Goal: Task Accomplishment & Management: Complete application form

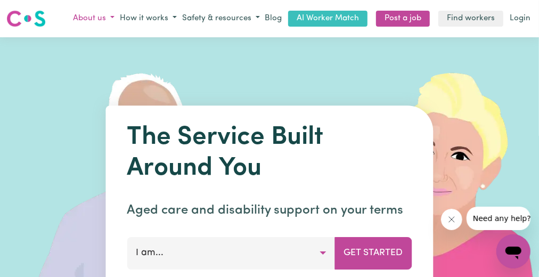
click at [115, 20] on button "About us" at bounding box center [93, 19] width 47 height 18
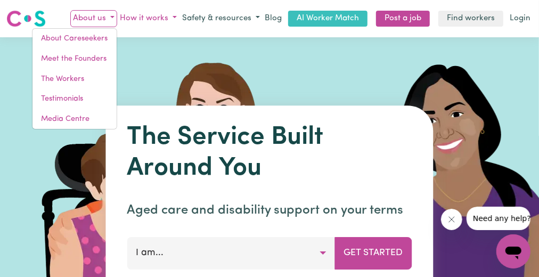
click at [176, 18] on button "How it works" at bounding box center [148, 19] width 62 height 18
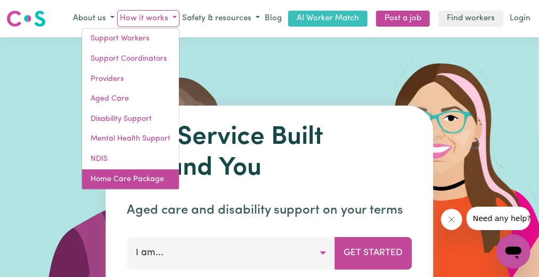
click at [134, 179] on link "Home Care Package" at bounding box center [130, 179] width 97 height 20
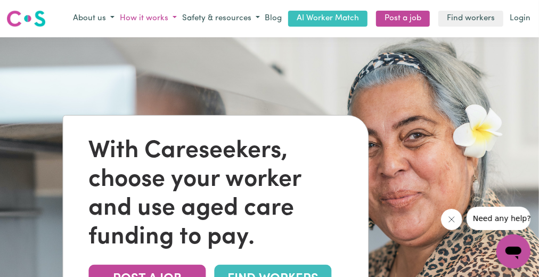
click at [178, 19] on button "How it works" at bounding box center [148, 19] width 62 height 18
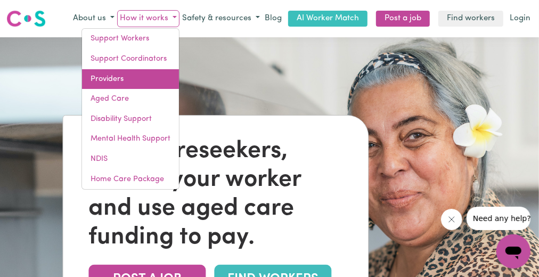
click at [140, 80] on link "Providers" at bounding box center [130, 79] width 97 height 20
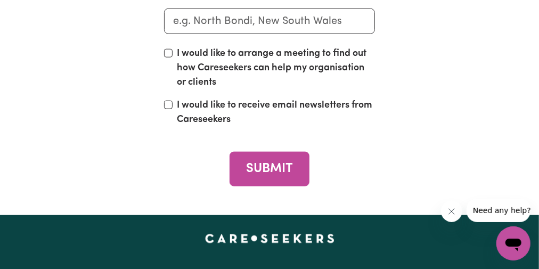
scroll to position [4030, 0]
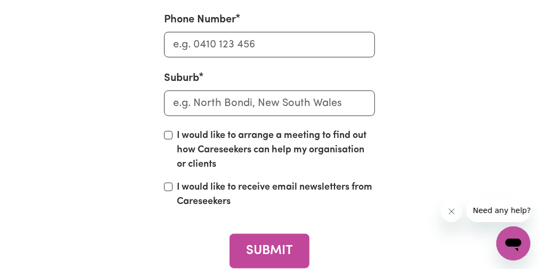
drag, startPoint x: 543, startPoint y: 18, endPoint x: 62, endPoint y: 17, distance: 480.8
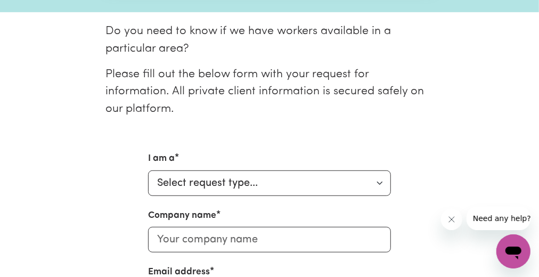
scroll to position [263, 0]
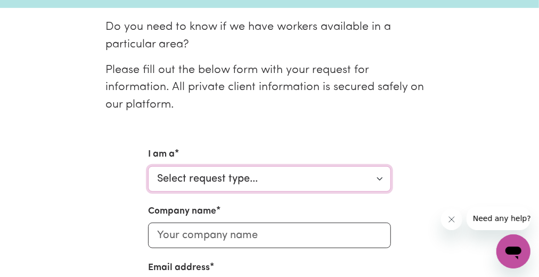
click at [380, 166] on select "Select request type... Individual looking for care and support for myself and m…" at bounding box center [269, 179] width 243 height 26
click at [382, 166] on select "Select request type... Individual looking for care and support for myself and m…" at bounding box center [269, 179] width 243 height 26
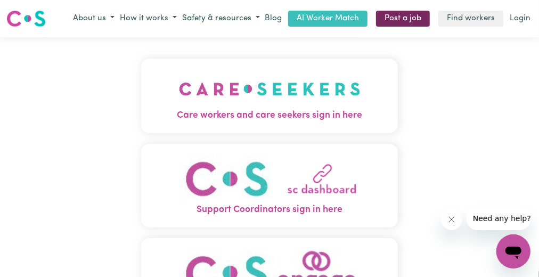
click at [389, 19] on link "Post a job" at bounding box center [403, 19] width 54 height 17
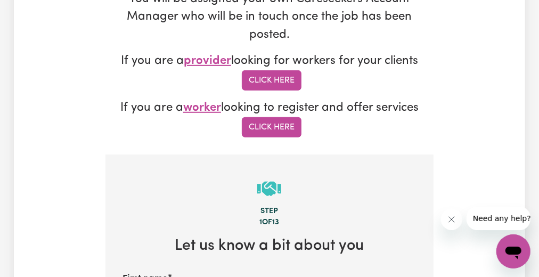
scroll to position [298, 0]
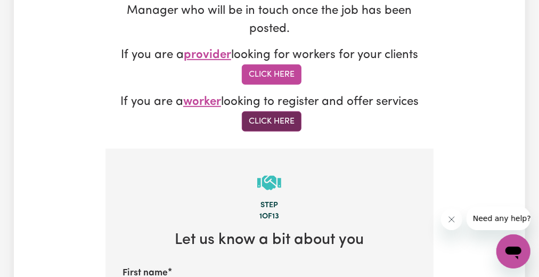
click at [259, 111] on link "Click Here" at bounding box center [272, 121] width 60 height 20
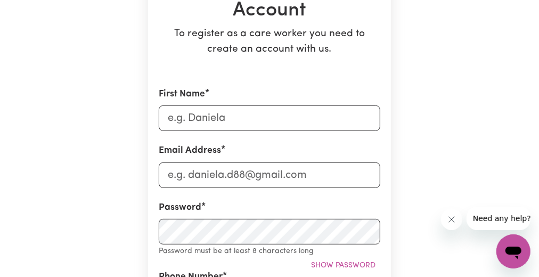
scroll to position [146, 0]
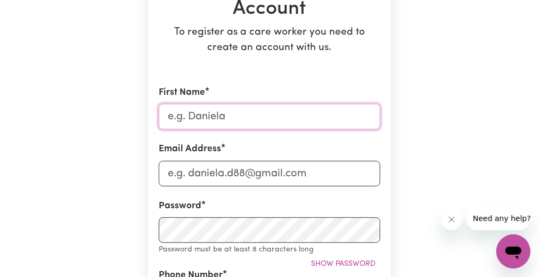
click at [212, 114] on input "First Name" at bounding box center [270, 117] width 222 height 26
type input "Faamanu (Nu)"
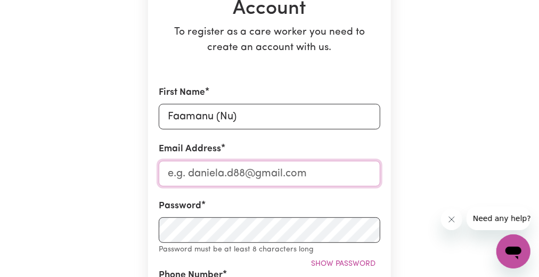
type input "[EMAIL_ADDRESS][DOMAIN_NAME]"
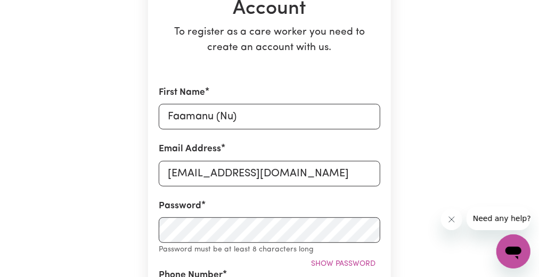
type input "0416774335"
type input "[STREET_ADDRESS]"
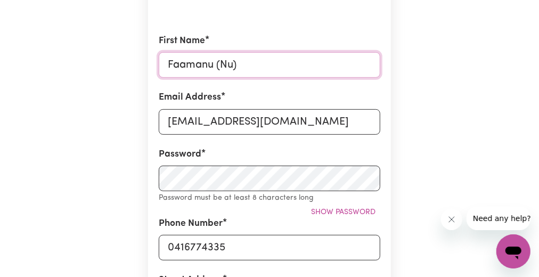
scroll to position [215, 0]
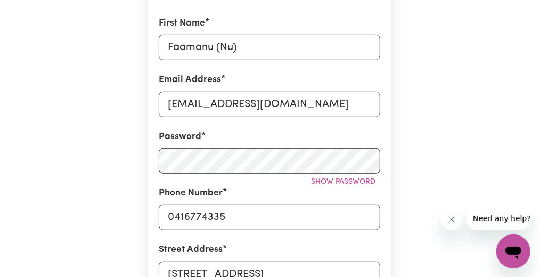
click at [477, 134] on div "Create A Care Worker Account To register as a care worker you need to create an…" at bounding box center [269, 242] width 511 height 840
click at [366, 181] on span "Show password" at bounding box center [343, 182] width 64 height 8
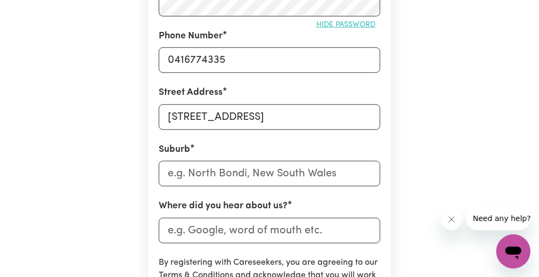
scroll to position [380, 0]
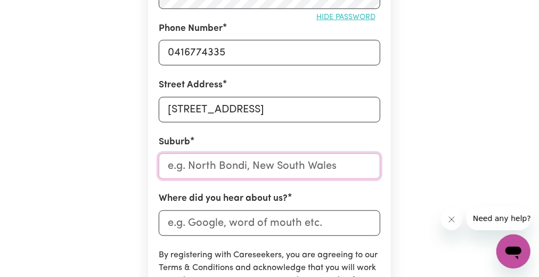
click at [250, 166] on input "text" at bounding box center [270, 166] width 222 height 26
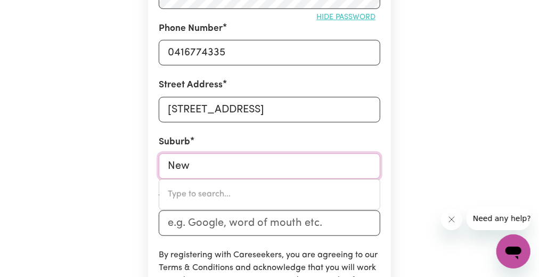
type input "New"
type input "New AUCKLAND, Queensland, 4680"
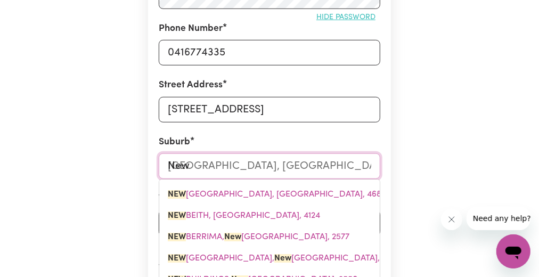
type input "New S"
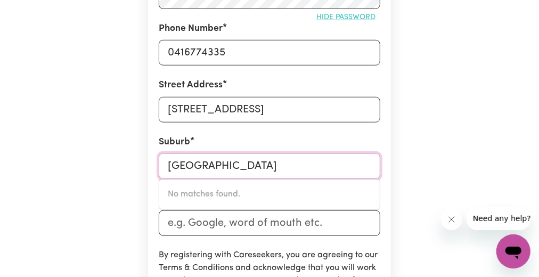
type input "[GEOGRAPHIC_DATA]"
click at [445, 127] on div "Create A Care Worker Account To register as a care worker you need to create an…" at bounding box center [269, 78] width 511 height 840
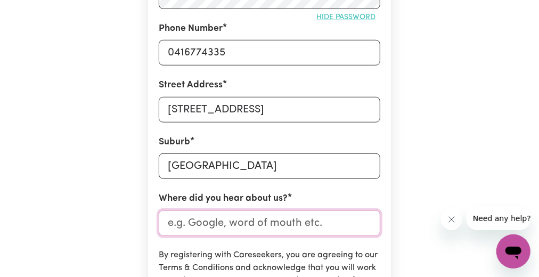
click at [217, 226] on input "Where did you hear about us?" at bounding box center [270, 223] width 222 height 26
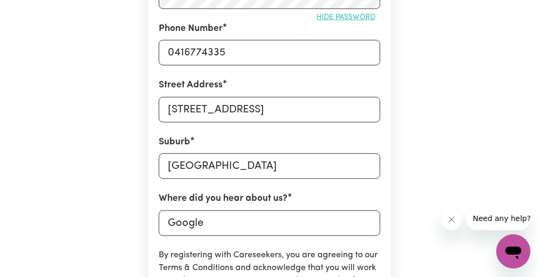
click at [437, 130] on div "Create A Care Worker Account To register as a care worker you need to create an…" at bounding box center [269, 78] width 511 height 840
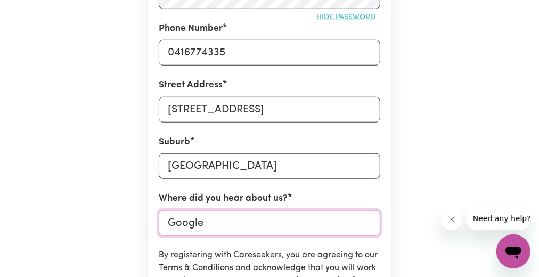
click at [210, 220] on input "Google" at bounding box center [270, 223] width 222 height 26
type input "G"
type input "Chat GPT"
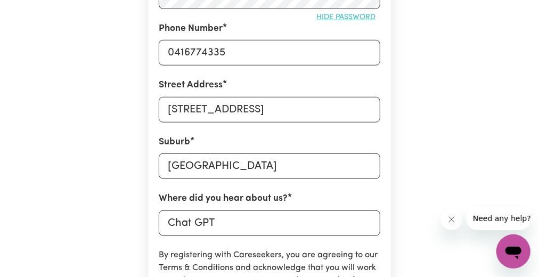
click at [422, 144] on div "Create A Care Worker Account To register as a care worker you need to create an…" at bounding box center [269, 78] width 511 height 840
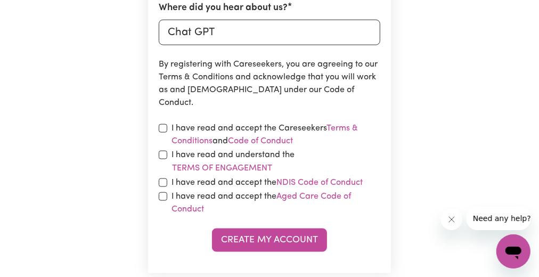
scroll to position [578, 0]
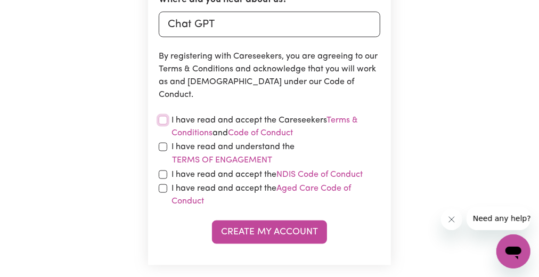
click at [164, 121] on input "checkbox" at bounding box center [163, 120] width 9 height 9
checkbox input "true"
click at [163, 147] on input "checkbox" at bounding box center [163, 147] width 9 height 9
checkbox input "true"
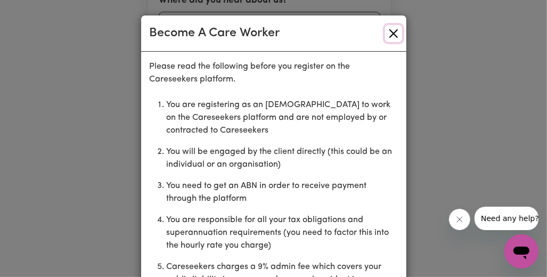
click at [389, 35] on button "Close" at bounding box center [393, 33] width 17 height 17
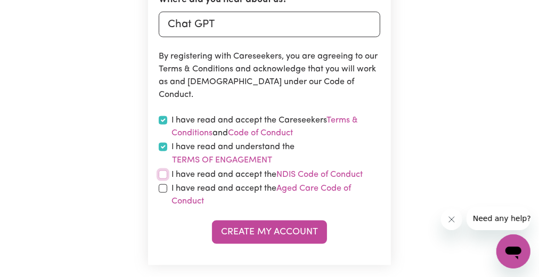
click at [165, 178] on input "checkbox" at bounding box center [163, 174] width 9 height 9
checkbox input "true"
click at [162, 188] on input "checkbox" at bounding box center [163, 188] width 9 height 9
checkbox input "true"
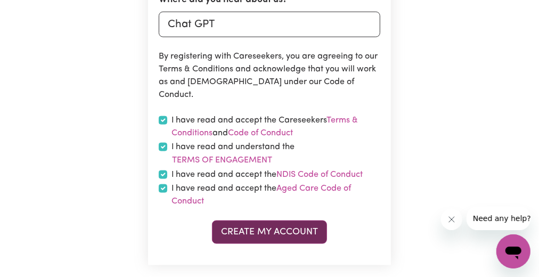
click at [279, 229] on button "Create My Account" at bounding box center [269, 231] width 115 height 23
click at [260, 230] on button "Create My Account" at bounding box center [269, 231] width 115 height 23
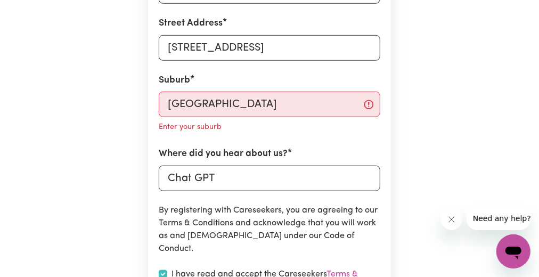
scroll to position [443, 0]
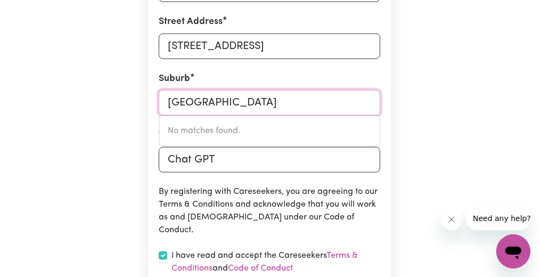
click at [253, 102] on input "[GEOGRAPHIC_DATA]" at bounding box center [270, 103] width 222 height 26
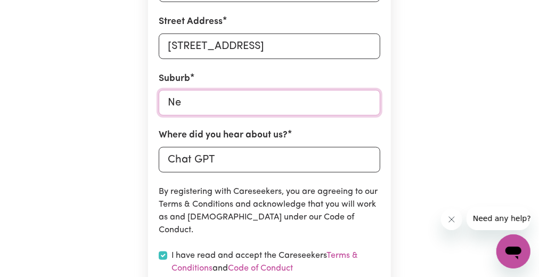
type input "N"
type input "Bla"
type input "BlaCK CREEK, New South Wales, 2439"
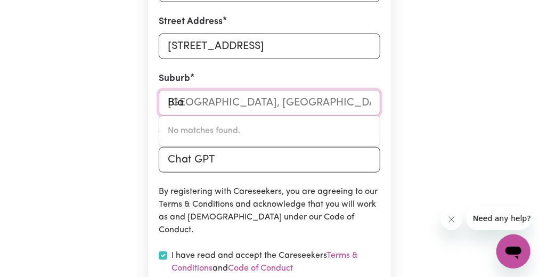
type input "Blac"
type input "BlacK CREEK, New South Wales, 2439"
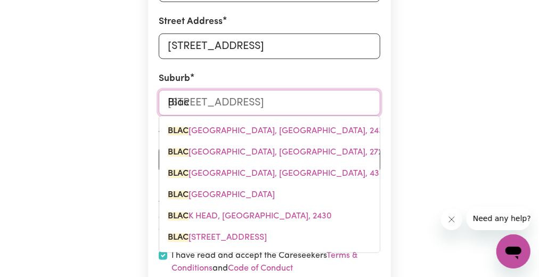
type input "Black"
type input "Black CREEK, New South Wales, 2439"
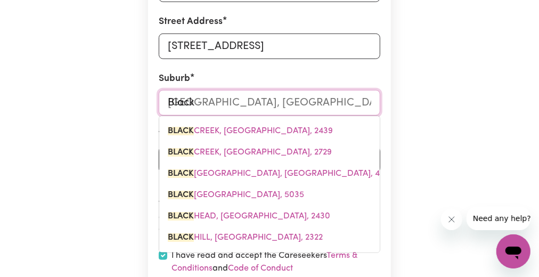
type input "Blackt"
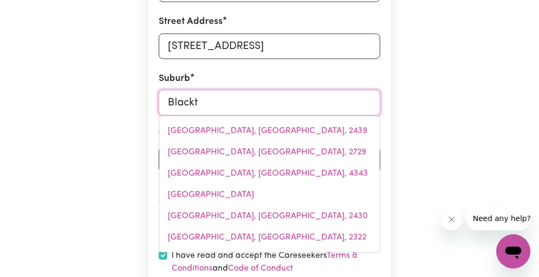
type input "Blackto"
type input "BlacktoWN, New South Wales, 2148"
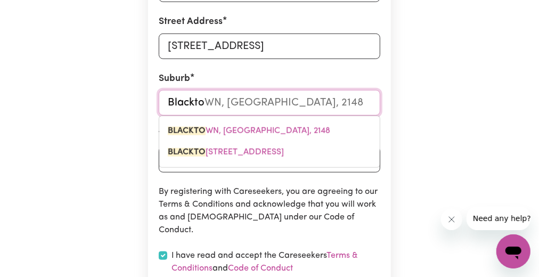
type input "Blacktow"
type input "BlacktowN, New South Wales, 2148"
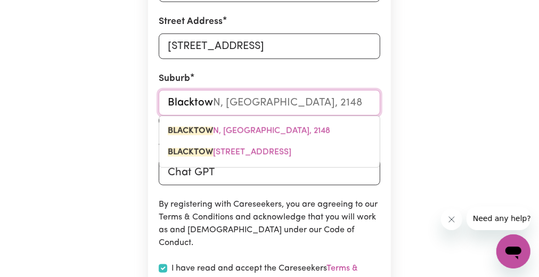
type input "Blacktown"
type input "Blacktown, New South Wales, 2148"
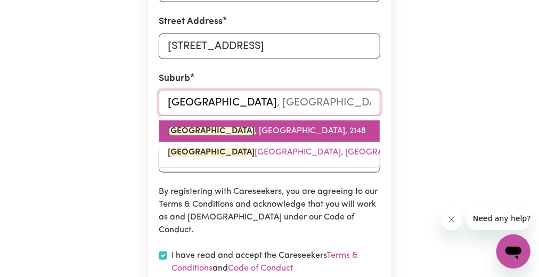
click at [251, 131] on span "BLACKTOWN , New South Wales, 2148" at bounding box center [267, 131] width 198 height 9
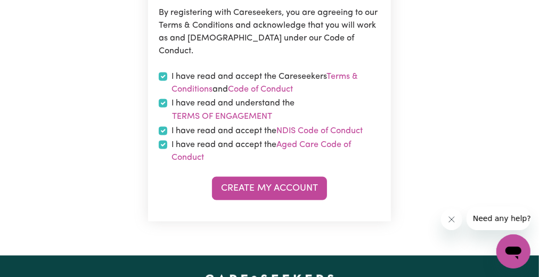
scroll to position [625, 0]
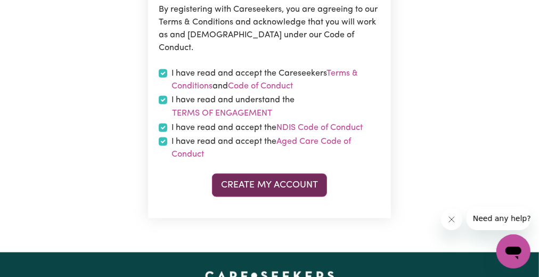
click at [298, 182] on button "Create My Account" at bounding box center [269, 185] width 115 height 23
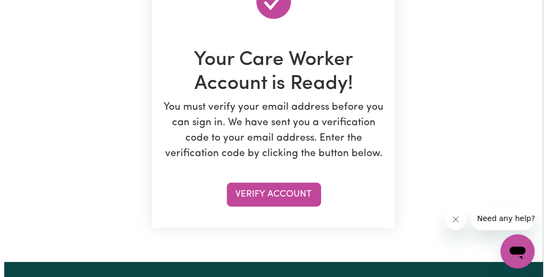
scroll to position [141, 0]
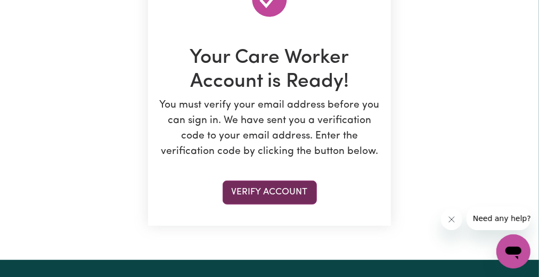
click at [260, 188] on button "Verify Account" at bounding box center [270, 192] width 94 height 23
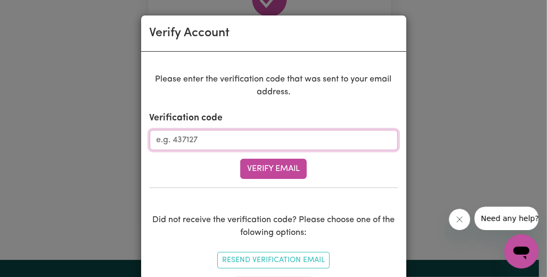
click at [185, 135] on input "Verification code" at bounding box center [274, 140] width 248 height 20
type input "433450"
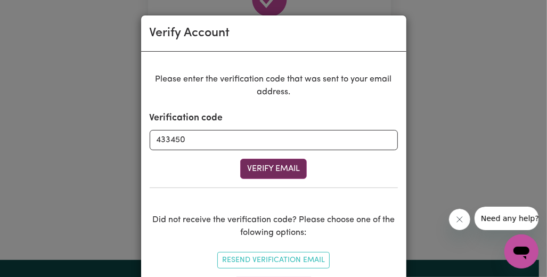
click at [274, 167] on button "Verify Email" at bounding box center [273, 169] width 67 height 20
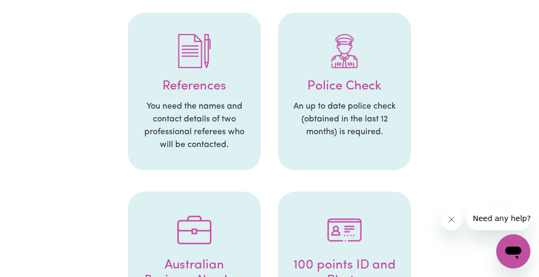
scroll to position [232, 0]
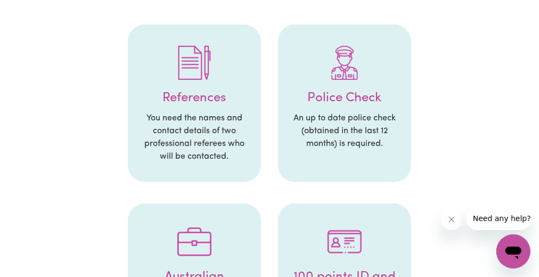
click at [166, 117] on p "You need the names and contact details of two professional referees who will be…" at bounding box center [194, 137] width 112 height 51
click at [194, 65] on img at bounding box center [194, 63] width 34 height 34
click at [305, 88] on div at bounding box center [345, 62] width 112 height 55
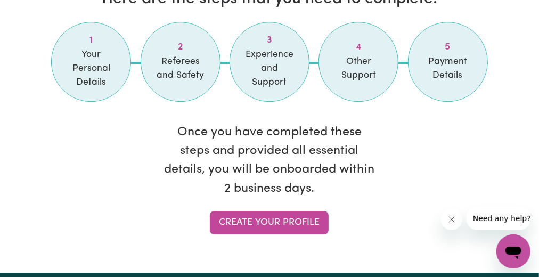
scroll to position [1393, 0]
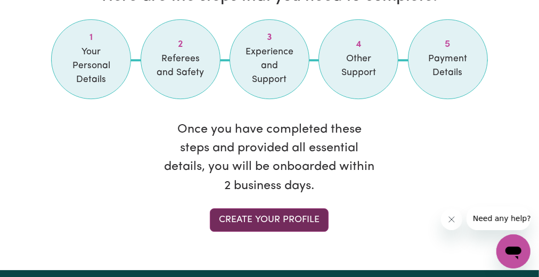
click at [281, 215] on link "Create your profile" at bounding box center [269, 219] width 119 height 23
select select "Studying a healthcare related degree or qualification"
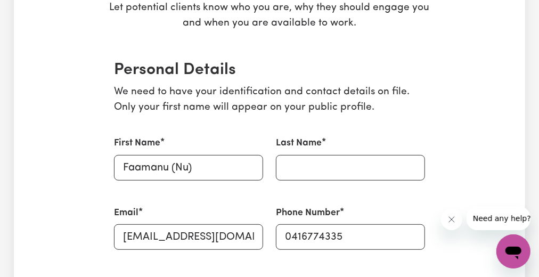
scroll to position [216, 0]
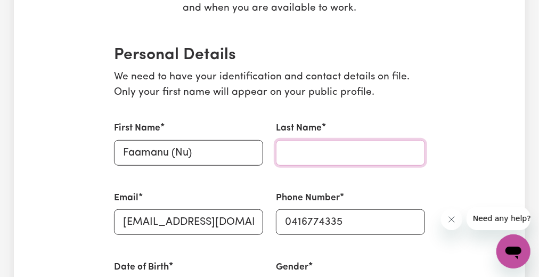
click at [297, 152] on input "Last Name" at bounding box center [350, 153] width 149 height 26
type input "SUA"
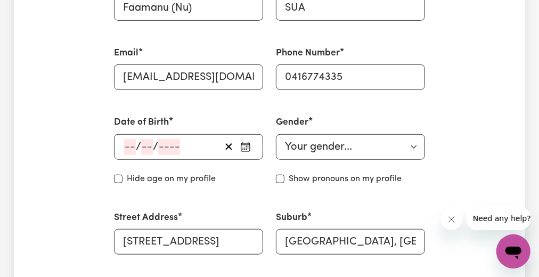
scroll to position [368, 0]
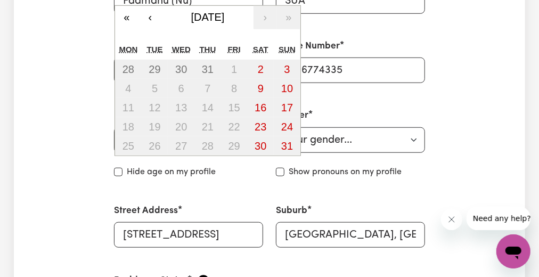
click at [127, 141] on div "/ / « ‹ August 2025 › » Mon Tue Wed Thu Fri Sat Sun 28 29 30 31 1 2 3 4 5 6 7 8…" at bounding box center [188, 140] width 149 height 26
click at [147, 17] on button "‹" at bounding box center [149, 17] width 23 height 23
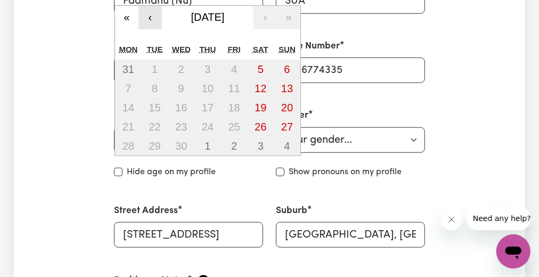
click at [147, 17] on button "‹" at bounding box center [149, 17] width 23 height 23
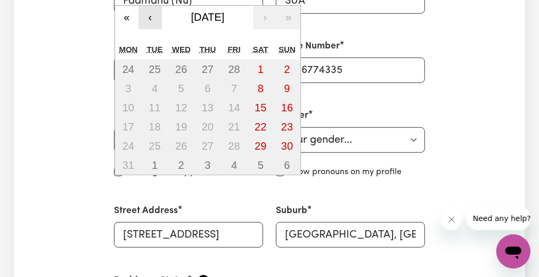
click at [147, 17] on button "‹" at bounding box center [149, 17] width 23 height 23
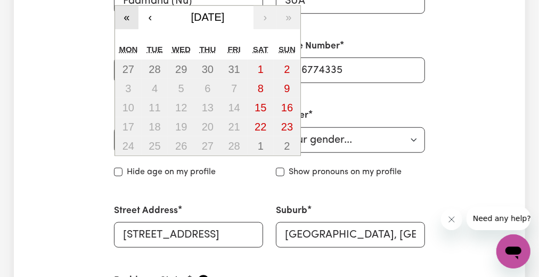
click at [129, 19] on button "«" at bounding box center [126, 17] width 23 height 23
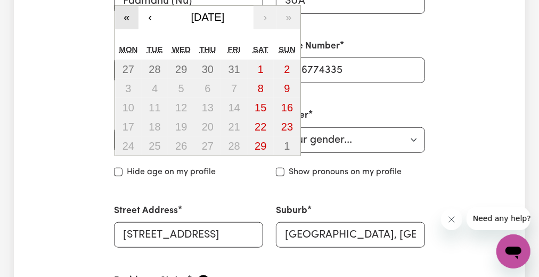
click at [129, 19] on button "«" at bounding box center [126, 17] width 23 height 23
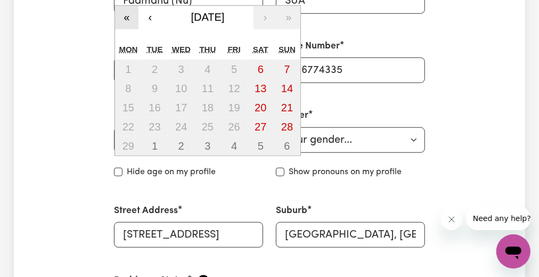
click at [129, 19] on button "«" at bounding box center [126, 17] width 23 height 23
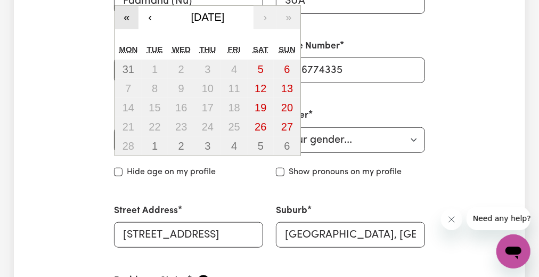
click at [129, 19] on button "«" at bounding box center [126, 17] width 23 height 23
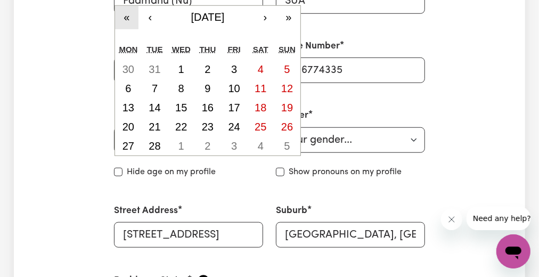
click at [129, 19] on button "«" at bounding box center [126, 17] width 23 height 23
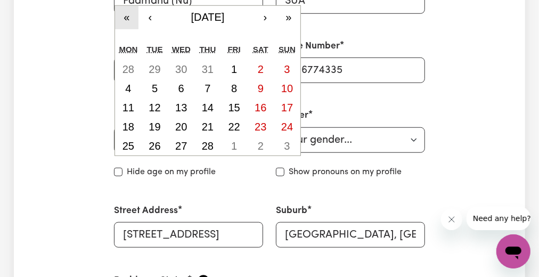
click at [129, 19] on button "«" at bounding box center [126, 17] width 23 height 23
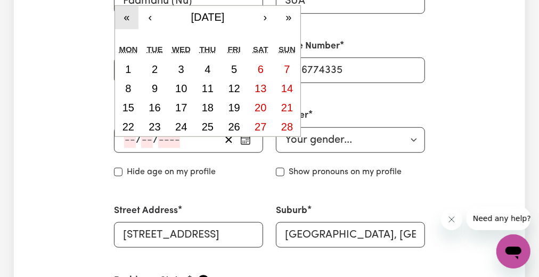
click at [129, 19] on button "«" at bounding box center [126, 17] width 23 height 23
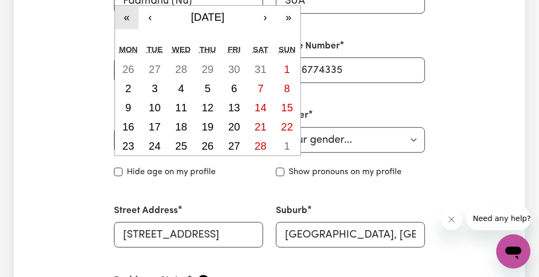
click at [126, 18] on button "«" at bounding box center [126, 17] width 23 height 23
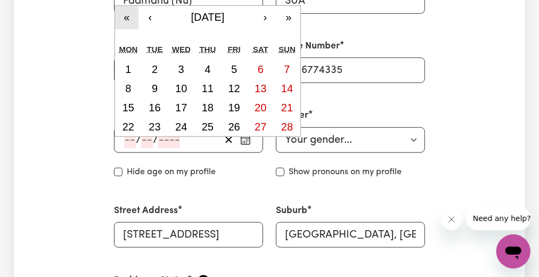
click at [126, 18] on button "«" at bounding box center [126, 17] width 23 height 23
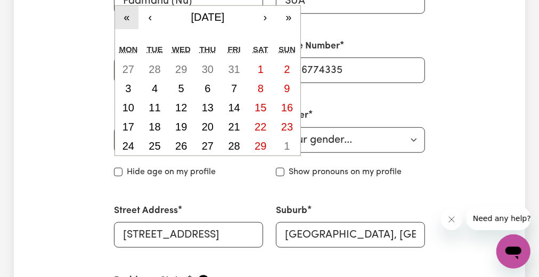
click at [126, 18] on button "«" at bounding box center [126, 17] width 23 height 23
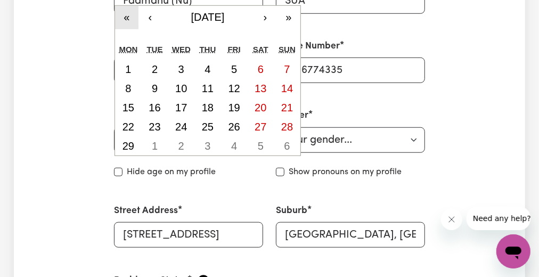
click at [126, 18] on button "«" at bounding box center [126, 17] width 23 height 23
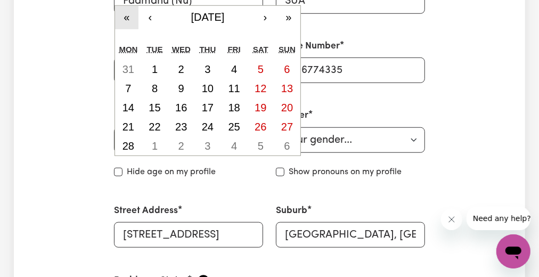
click at [126, 18] on button "«" at bounding box center [126, 17] width 23 height 23
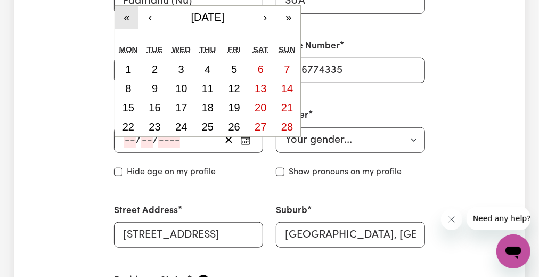
click at [126, 18] on button "«" at bounding box center [126, 17] width 23 height 23
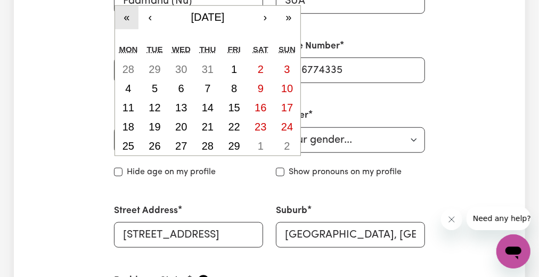
click at [126, 18] on button "«" at bounding box center [126, 17] width 23 height 23
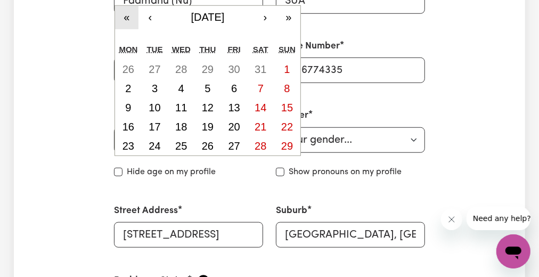
click at [126, 18] on button "«" at bounding box center [126, 17] width 23 height 23
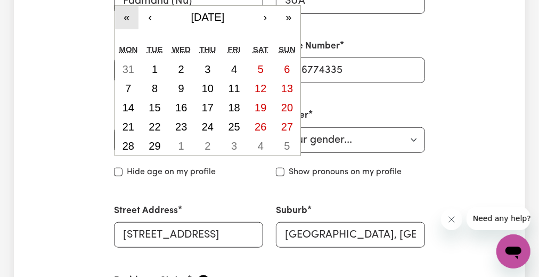
click at [126, 18] on button "«" at bounding box center [126, 17] width 23 height 23
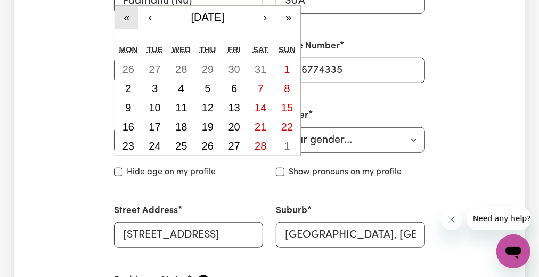
click at [126, 18] on button "«" at bounding box center [126, 17] width 23 height 23
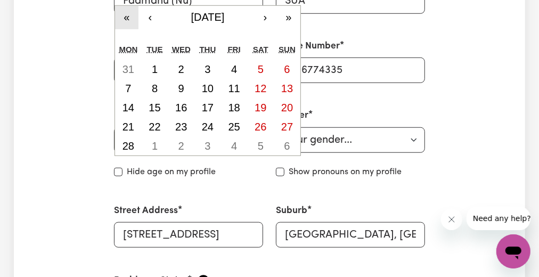
click at [126, 18] on button "«" at bounding box center [126, 17] width 23 height 23
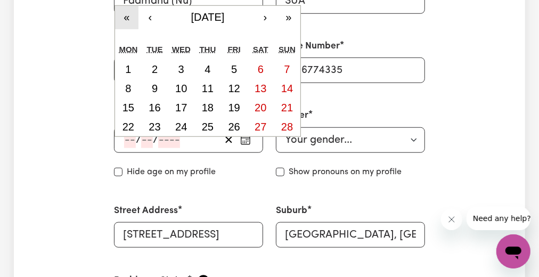
click at [126, 18] on button "«" at bounding box center [126, 17] width 23 height 23
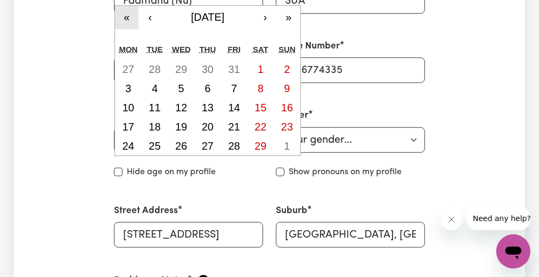
click at [126, 18] on button "«" at bounding box center [126, 17] width 23 height 23
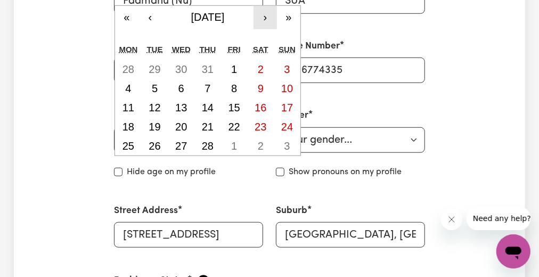
click at [259, 14] on button "›" at bounding box center [264, 17] width 23 height 23
click at [267, 17] on button "›" at bounding box center [264, 17] width 23 height 23
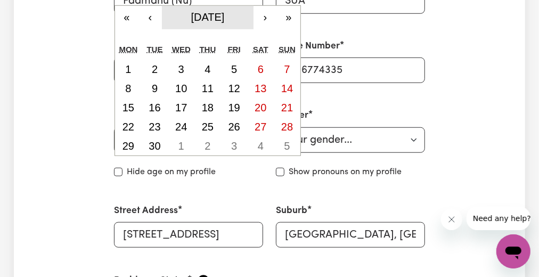
click at [225, 21] on span "April 1963" at bounding box center [208, 17] width 34 height 12
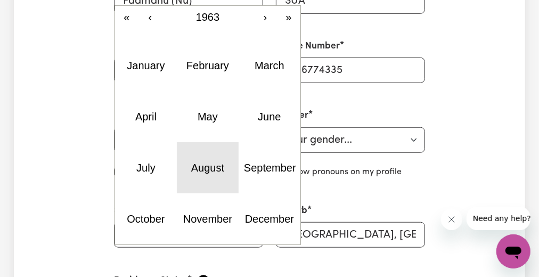
click at [209, 155] on button "August" at bounding box center [208, 167] width 62 height 51
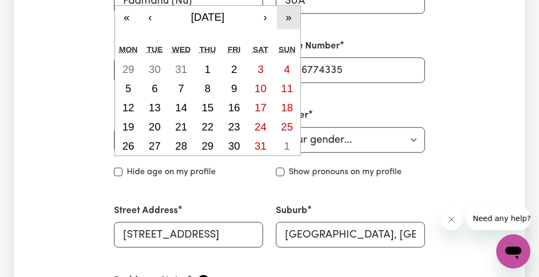
click at [289, 18] on button "»" at bounding box center [288, 17] width 23 height 23
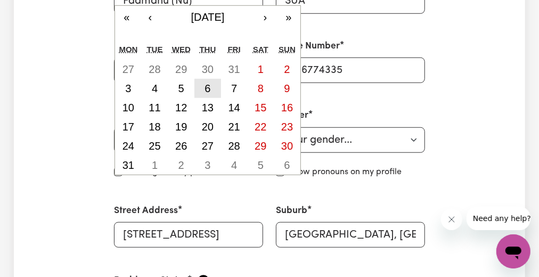
click at [209, 85] on abbr "6" at bounding box center [207, 89] width 6 height 12
type input "[DATE]"
type input "6"
type input "8"
type input "1964"
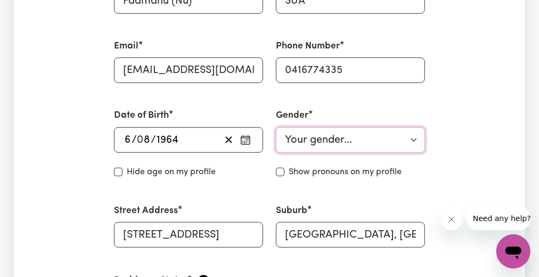
click at [414, 138] on select "Your gender... Female Male Non-binary Other Prefer not to say" at bounding box center [350, 140] width 149 height 26
select select "[DEMOGRAPHIC_DATA]"
click at [276, 127] on select "Your gender... Female Male Non-binary Other Prefer not to say" at bounding box center [350, 140] width 149 height 26
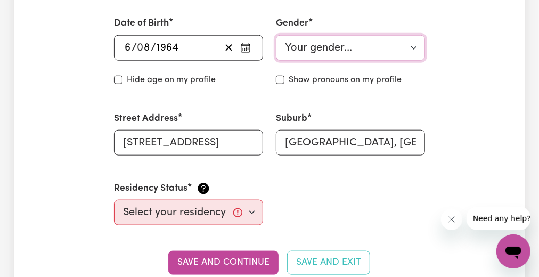
scroll to position [464, 0]
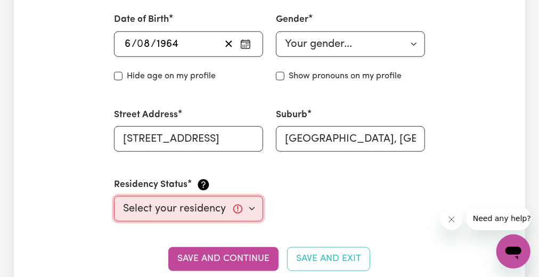
click at [252, 206] on select "Select your residency status... Australian citizen Australian PR Temporary Work…" at bounding box center [188, 209] width 149 height 26
select select "Australian PR"
click at [114, 196] on select "Select your residency status... Australian citizen Australian PR Temporary Work…" at bounding box center [188, 209] width 149 height 26
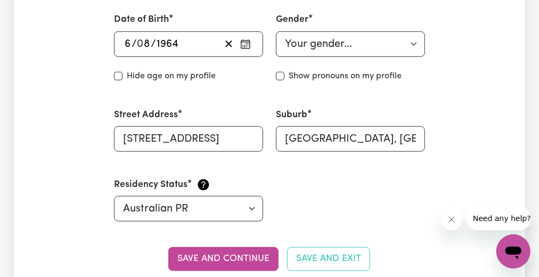
click at [331, 204] on div "First Name Faamanu (Nu) Last Name SUA Email Faamanu2024@hotmail.com Phone Numbe…" at bounding box center [270, 47] width 324 height 373
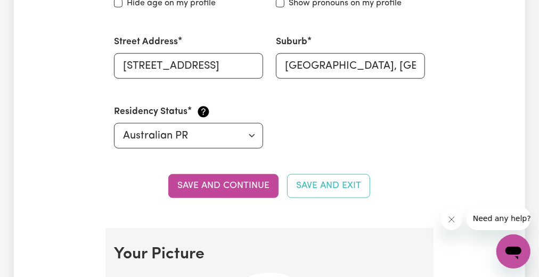
scroll to position [555, 0]
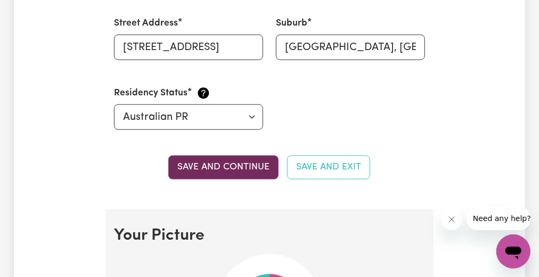
click at [233, 166] on button "Save and continue" at bounding box center [223, 166] width 110 height 23
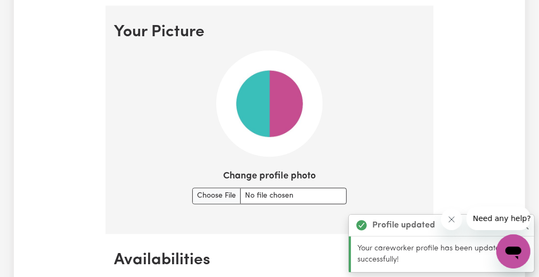
scroll to position [763, 0]
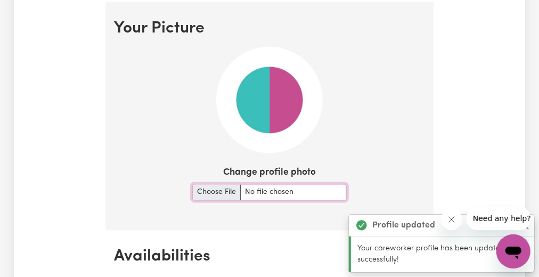
click at [215, 192] on input "Change profile photo" at bounding box center [269, 192] width 154 height 17
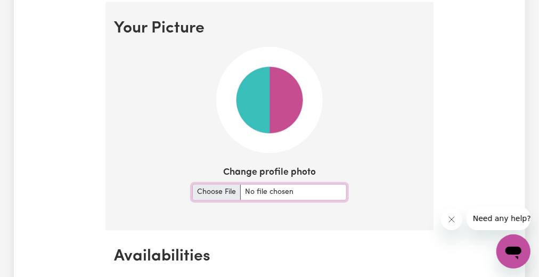
type input "C:\fakepath\NU ID PHOTO.png"
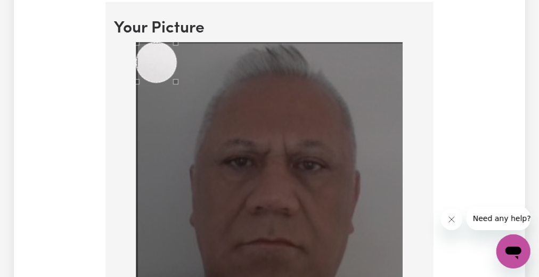
click at [418, 68] on div at bounding box center [269, 196] width 311 height 307
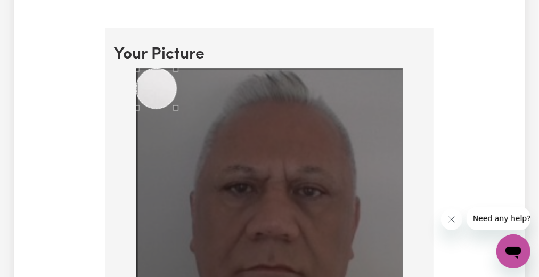
scroll to position [732, 0]
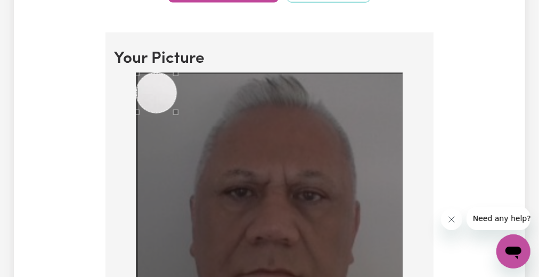
click at [166, 85] on div "Use the arrow keys to move the crop selection area" at bounding box center [156, 93] width 40 height 40
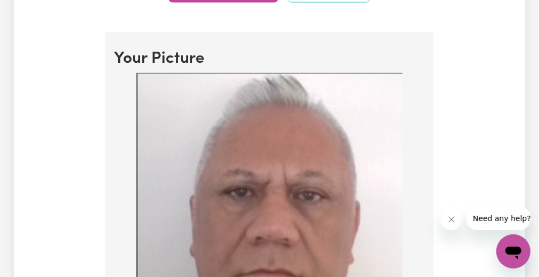
click at [264, 50] on h2 "Your Picture" at bounding box center [269, 59] width 311 height 19
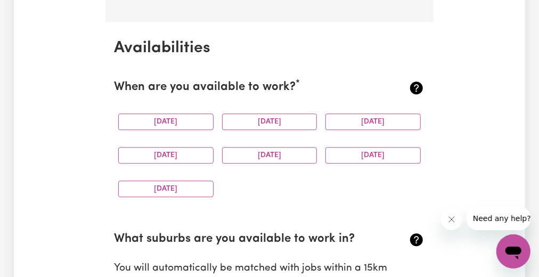
scroll to position [1205, 0]
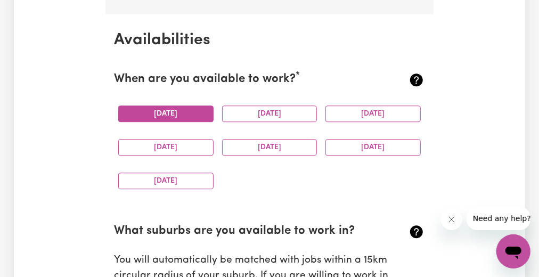
click at [196, 111] on button "[DATE]" at bounding box center [165, 113] width 95 height 17
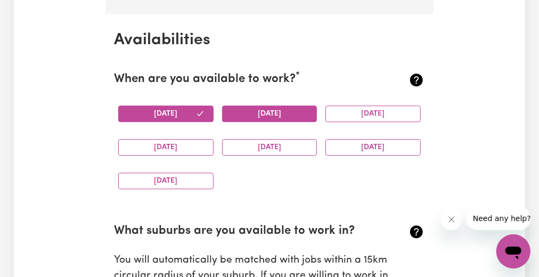
click at [236, 109] on button "[DATE]" at bounding box center [269, 113] width 95 height 17
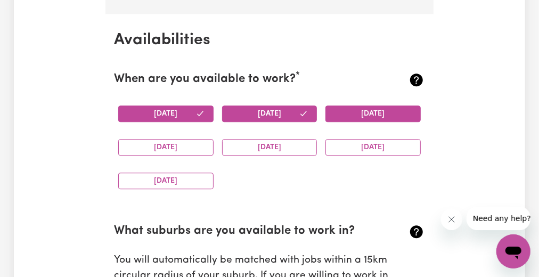
click at [331, 110] on button "[DATE]" at bounding box center [372, 113] width 95 height 17
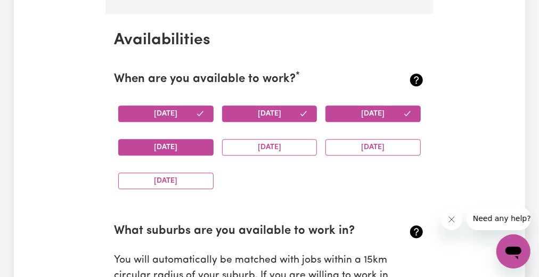
click at [185, 144] on button "[DATE]" at bounding box center [165, 147] width 95 height 17
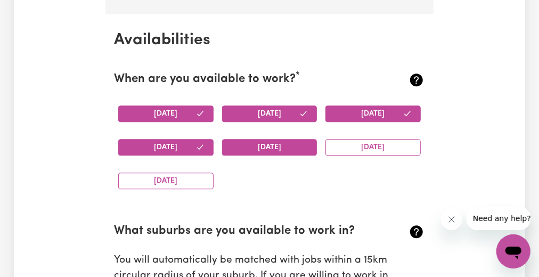
click at [246, 144] on button "[DATE]" at bounding box center [269, 147] width 95 height 17
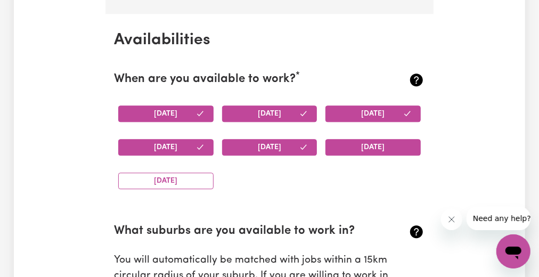
click at [341, 142] on button "[DATE]" at bounding box center [372, 147] width 95 height 17
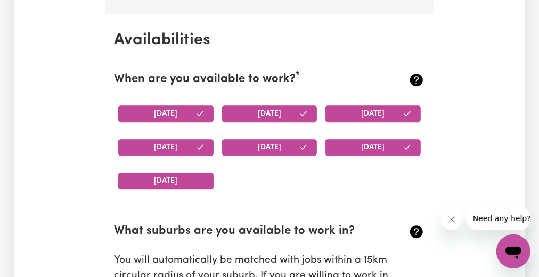
click at [190, 179] on button "[DATE]" at bounding box center [165, 181] width 95 height 17
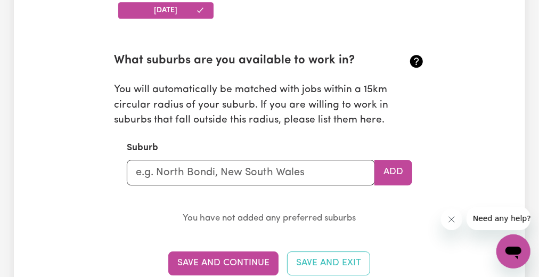
scroll to position [1379, 0]
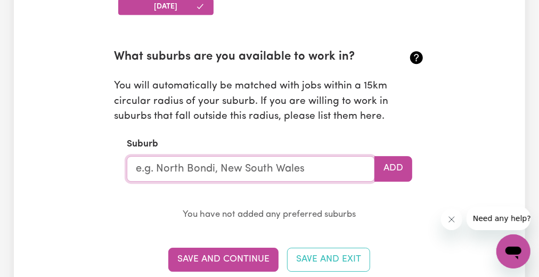
click at [214, 163] on input "text" at bounding box center [251, 169] width 248 height 26
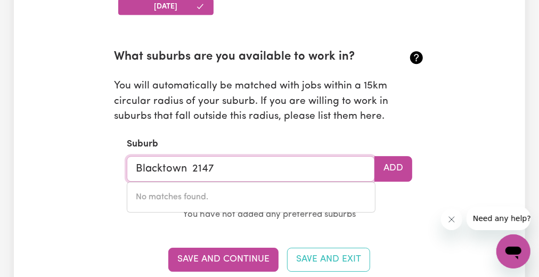
click at [230, 165] on input "Blacktown 2147" at bounding box center [251, 169] width 248 height 26
click at [274, 184] on div "No matches found." at bounding box center [251, 197] width 249 height 31
click at [239, 159] on input "Blacktown 2147" at bounding box center [251, 169] width 248 height 26
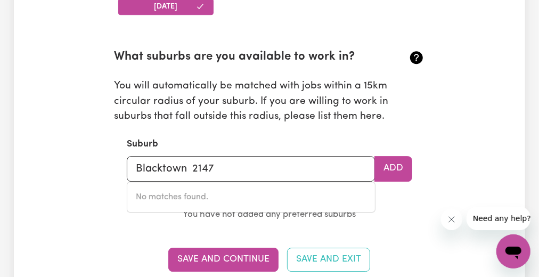
click at [357, 130] on section "What suburbs are you available to work in? You will automatically be matched wi…" at bounding box center [269, 127] width 311 height 191
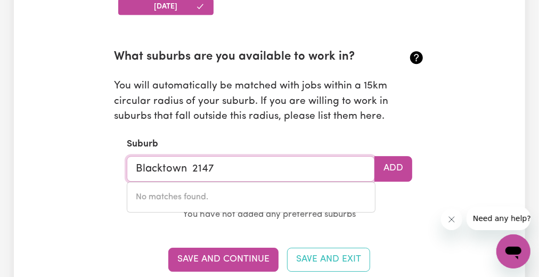
click at [249, 164] on input "Blacktown 2147" at bounding box center [251, 169] width 248 height 26
click at [304, 195] on div "No matches found." at bounding box center [251, 197] width 249 height 31
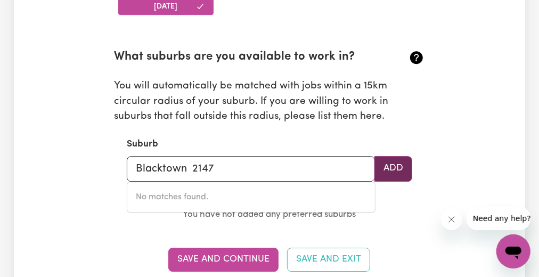
click at [388, 166] on button "Add" at bounding box center [393, 169] width 38 height 26
click at [390, 166] on button "Add" at bounding box center [393, 169] width 38 height 26
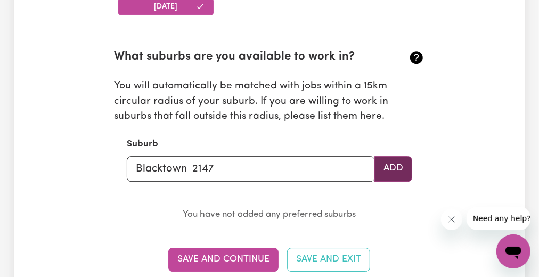
click at [391, 162] on button "Add" at bounding box center [393, 169] width 38 height 26
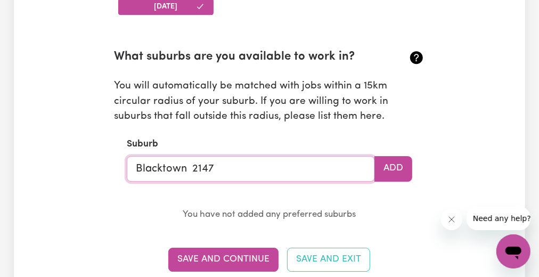
click at [236, 158] on input "Blacktown 2147" at bounding box center [251, 169] width 248 height 26
click at [204, 187] on div "No matches found." at bounding box center [251, 197] width 249 height 31
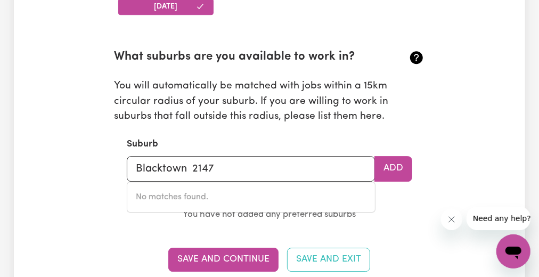
click at [390, 212] on p "You have not added any preferred suburbs" at bounding box center [269, 214] width 285 height 15
click at [393, 161] on button "Add" at bounding box center [393, 169] width 38 height 26
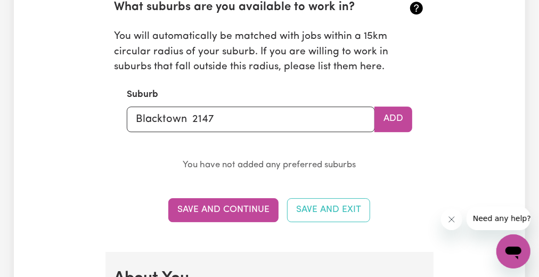
scroll to position [1413, 0]
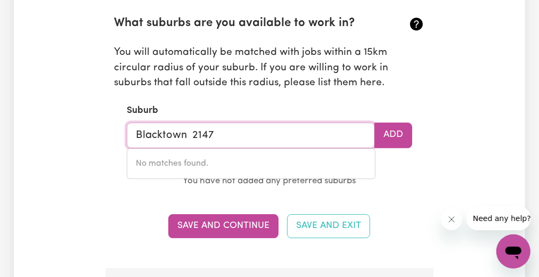
click at [319, 132] on input "Blacktown 2147" at bounding box center [251, 135] width 248 height 26
click at [229, 137] on input "Blacktown 2147" at bounding box center [251, 135] width 248 height 26
type input "Blacktown"
type input "Blacktown WESTPOINT, New South Wales, 2148"
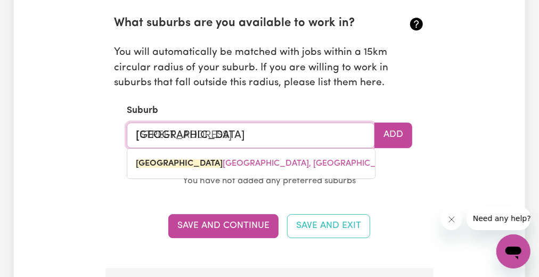
click at [255, 132] on input "Blacktown" at bounding box center [251, 135] width 248 height 26
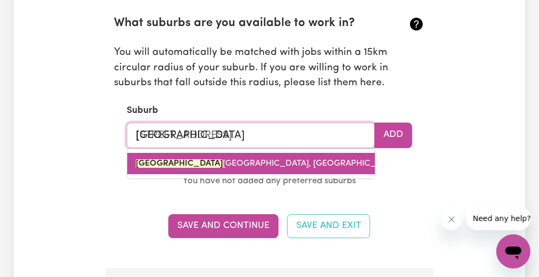
click at [330, 153] on link "BLACKTOWN WESTPOINT, New South Wales, 2148" at bounding box center [251, 163] width 248 height 21
type input "BLACKTOWN WESTPOINT, New South Wales, 2148"
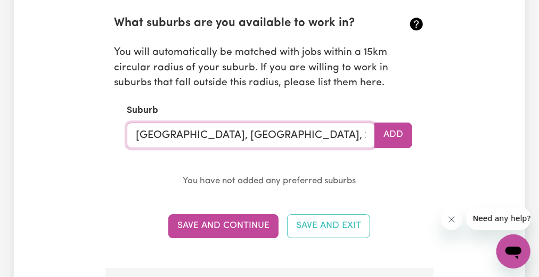
type input "BLACKTOWN WESTPOINT, New South Wales, 2148"
click at [393, 179] on p "You have not added any preferred suburbs" at bounding box center [269, 181] width 285 height 15
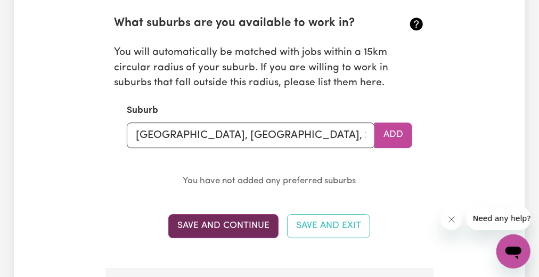
click at [250, 219] on button "Save and Continue" at bounding box center [223, 225] width 110 height 23
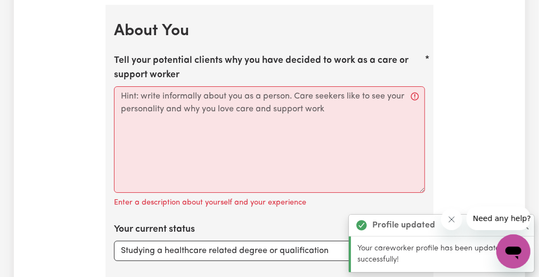
scroll to position [1676, 0]
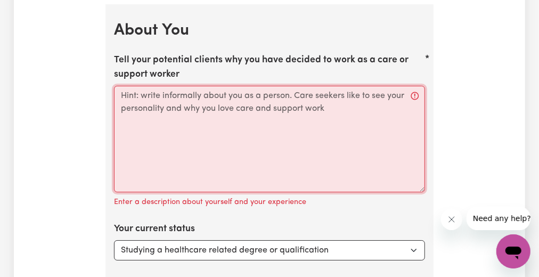
click at [127, 96] on textarea "Tell your potential clients why you have decided to work as a care or support w…" at bounding box center [269, 139] width 311 height 106
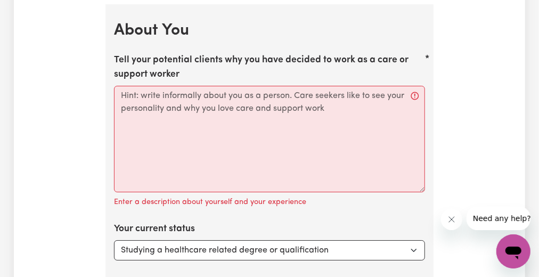
click at [117, 55] on label "Tell your potential clients why you have decided to work as a care or support w…" at bounding box center [269, 67] width 311 height 28
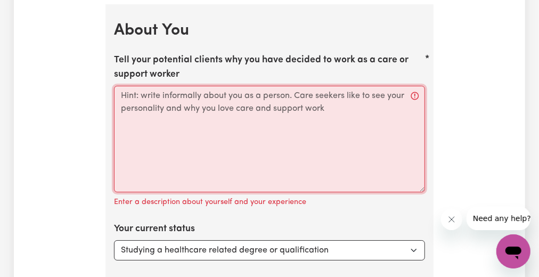
click at [117, 86] on textarea "Tell your potential clients why you have decided to work as a care or support w…" at bounding box center [269, 139] width 311 height 106
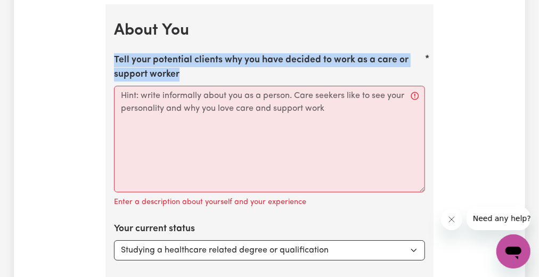
drag, startPoint x: 185, startPoint y: 70, endPoint x: 103, endPoint y: 54, distance: 83.0
copy label "Tell your potential clients why you have decided to work as a care or support w…"
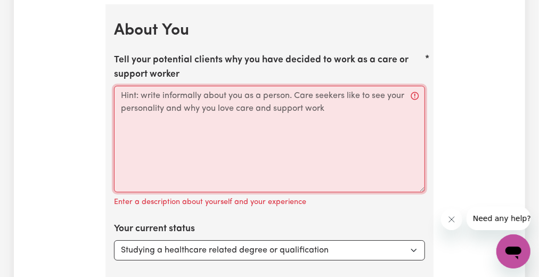
click at [123, 91] on textarea "Tell your potential clients why you have decided to work as a care or support w…" at bounding box center [269, 139] width 311 height 106
paste textarea "Why I Chose to Work as a Care & Support Worker I have decided to dedicate mysel…"
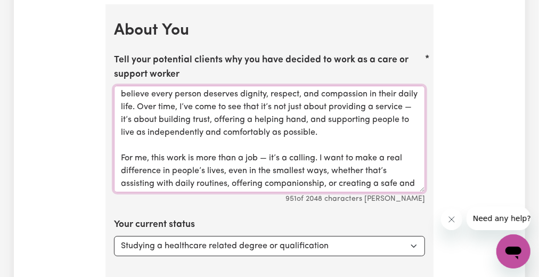
scroll to position [0, 0]
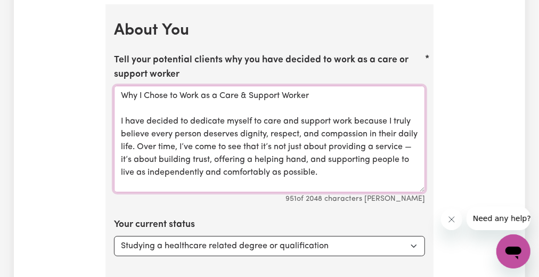
drag, startPoint x: 181, startPoint y: 88, endPoint x: 310, endPoint y: 88, distance: 129.9
click at [310, 88] on textarea "Why I Chose to Work as a Care & Support Worker I have decided to dedicate mysel…" at bounding box center [269, 139] width 311 height 106
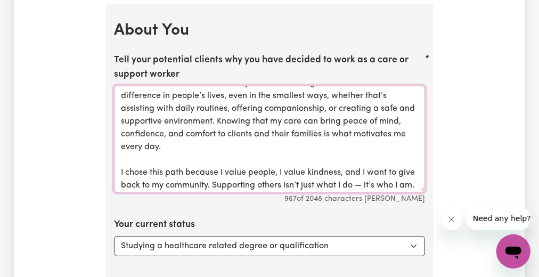
scroll to position [117, 0]
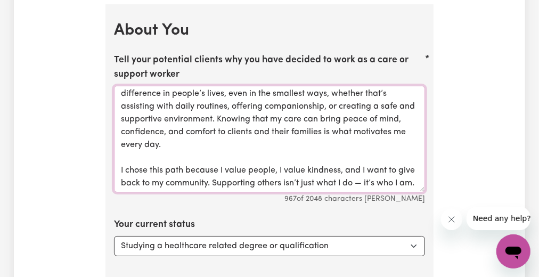
drag, startPoint x: 302, startPoint y: 115, endPoint x: 317, endPoint y: 109, distance: 16.7
click at [317, 109] on textarea "Why I Chose to service clients needs and to help support them. I have decided t…" at bounding box center [269, 139] width 311 height 106
click at [264, 145] on textarea "Why I Chose to service clients needs and to help support them. I have decided t…" at bounding box center [269, 139] width 311 height 106
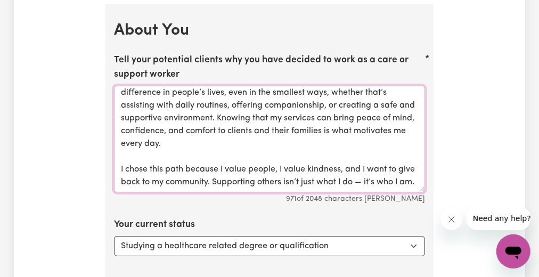
scroll to position [130, 0]
type textarea "Why I Chose to service clients needs and to help support them. I have decided t…"
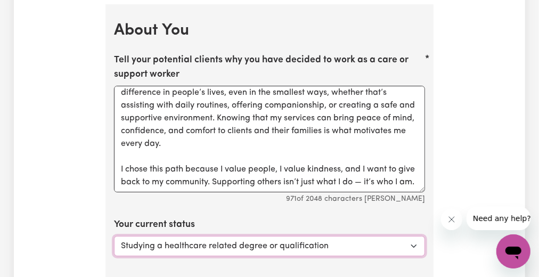
click at [415, 241] on select "Select... Studying a healthcare related degree or qualification Studying a non-…" at bounding box center [269, 246] width 311 height 20
select select "Embarking on a career change into the care industry"
click at [114, 236] on select "Select... Studying a healthcare related degree or qualification Studying a non-…" at bounding box center [269, 246] width 311 height 20
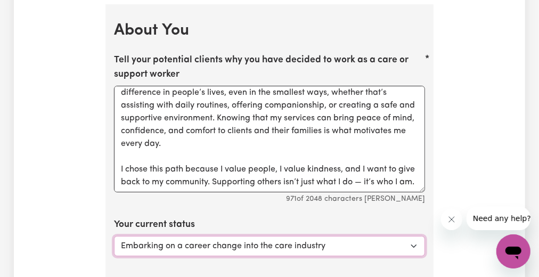
click at [414, 240] on select "Select... Studying a healthcare related degree or qualification Studying a non-…" at bounding box center [269, 246] width 311 height 20
click at [410, 241] on select "Select... Studying a healthcare related degree or qualification Studying a non-…" at bounding box center [269, 246] width 311 height 20
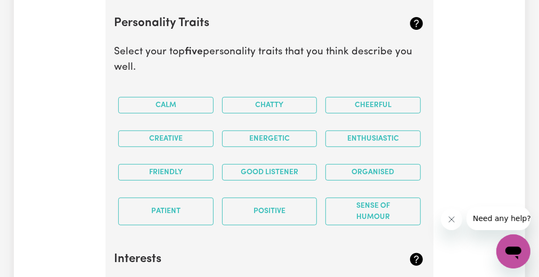
scroll to position [1951, 0]
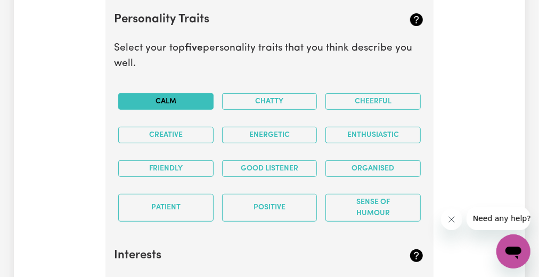
click at [202, 96] on button "Calm" at bounding box center [165, 101] width 95 height 17
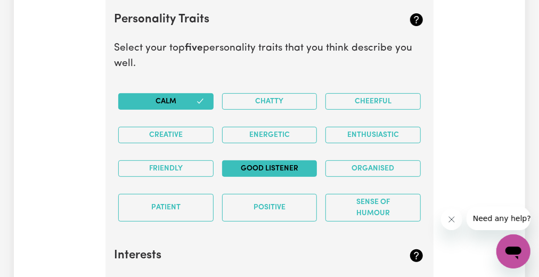
click at [275, 160] on button "Good Listener" at bounding box center [269, 168] width 95 height 17
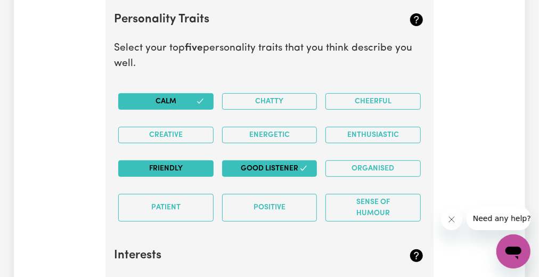
click at [191, 162] on button "Friendly" at bounding box center [165, 168] width 95 height 17
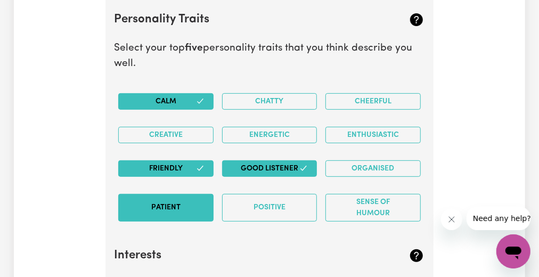
click at [178, 194] on button "Patient" at bounding box center [165, 208] width 95 height 28
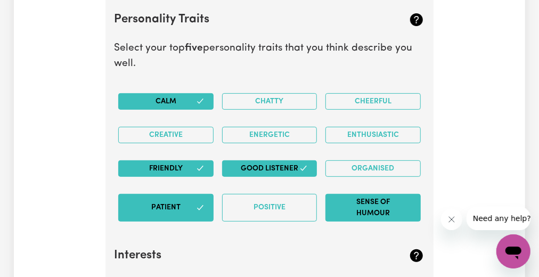
click at [351, 204] on button "Sense of Humour" at bounding box center [372, 208] width 95 height 28
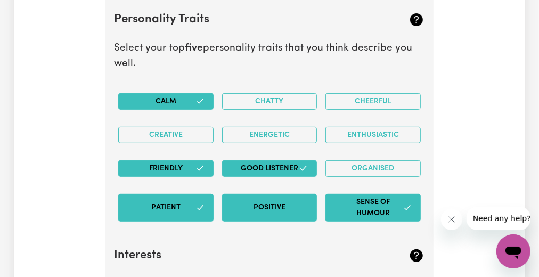
click at [271, 205] on button "Positive" at bounding box center [269, 208] width 95 height 28
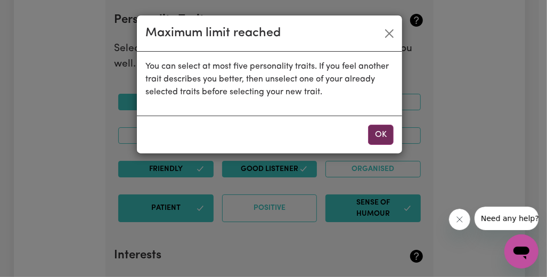
click at [382, 130] on button "OK" at bounding box center [381, 135] width 26 height 20
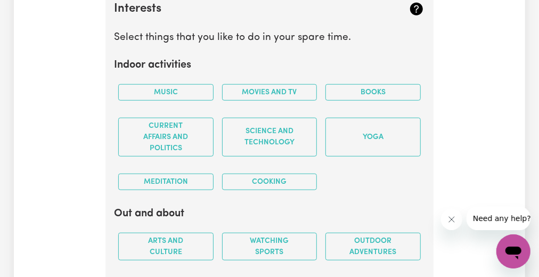
scroll to position [2202, 0]
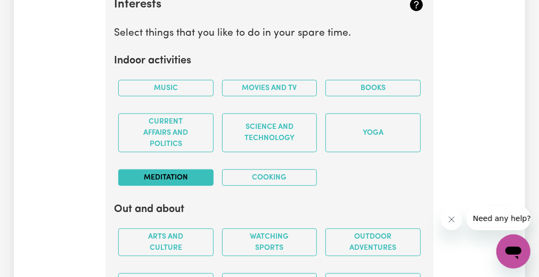
click at [178, 173] on button "Meditation" at bounding box center [165, 177] width 95 height 17
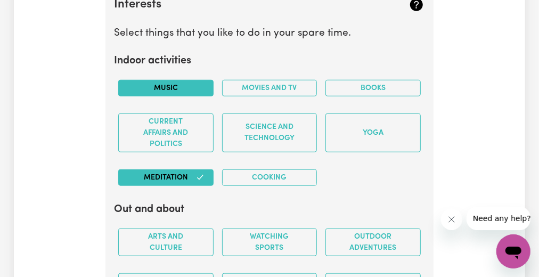
click at [161, 80] on button "Music" at bounding box center [165, 88] width 95 height 17
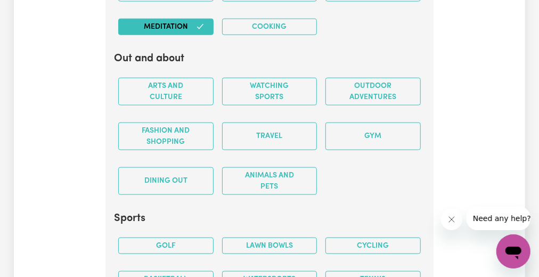
scroll to position [2360, 0]
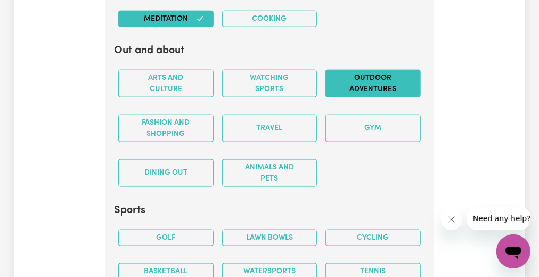
click at [343, 80] on button "Outdoor adventures" at bounding box center [372, 84] width 95 height 28
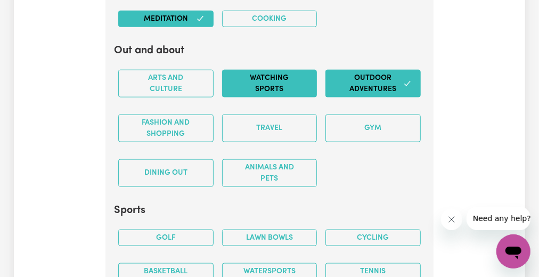
click at [237, 83] on button "Watching sports" at bounding box center [269, 84] width 95 height 28
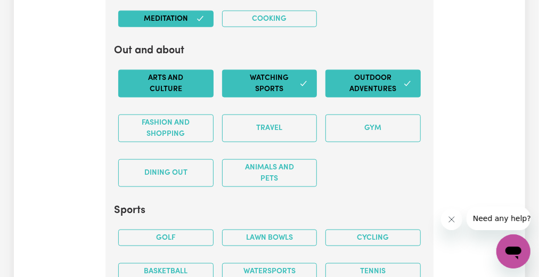
click at [175, 76] on button "Arts and Culture" at bounding box center [165, 84] width 95 height 28
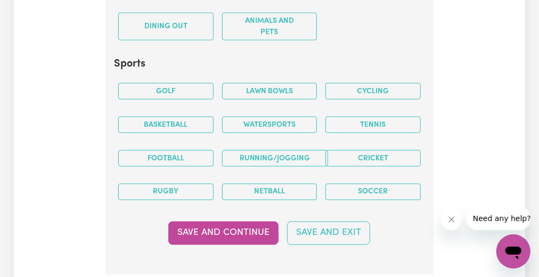
scroll to position [2519, 0]
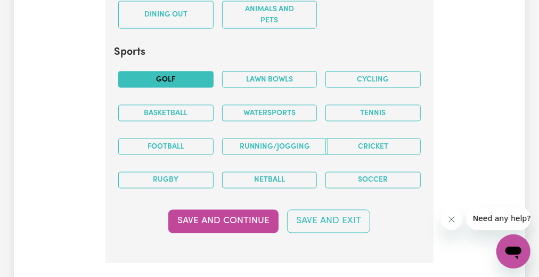
click at [191, 72] on button "Golf" at bounding box center [165, 79] width 95 height 17
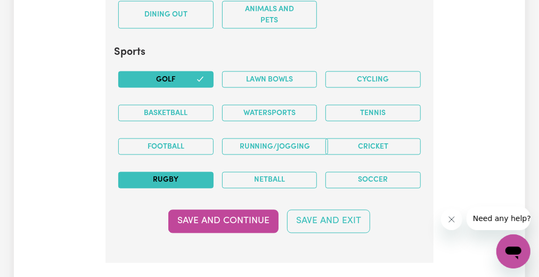
click at [200, 172] on button "Rugby" at bounding box center [165, 180] width 95 height 17
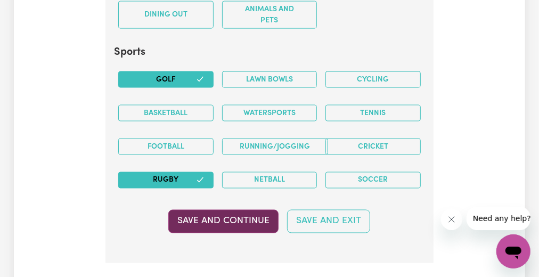
click at [236, 210] on button "Save and Continue" at bounding box center [223, 221] width 110 height 23
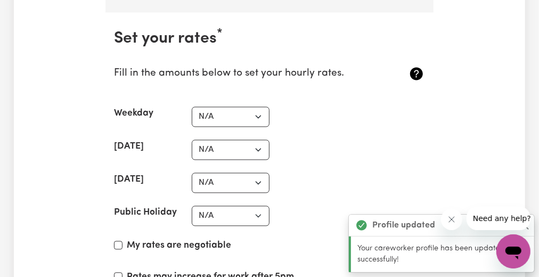
scroll to position [2769, 0]
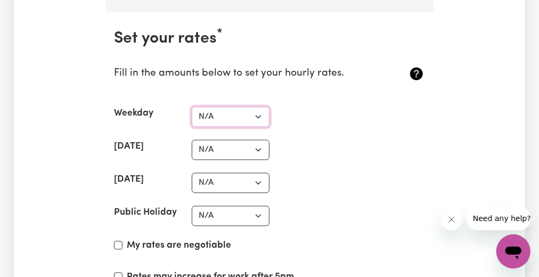
click at [260, 106] on select "N/A $37 $38 $39 $40 $41 $42 $43 $44 $45 $46 $47 $48 $49 $50 $51 $52 $53 $54 $55…" at bounding box center [231, 116] width 78 height 20
select select "60"
click at [192, 106] on select "N/A $37 $38 $39 $40 $41 $42 $43 $44 $45 $46 $47 $48 $49 $50 $51 $52 $53 $54 $55…" at bounding box center [231, 116] width 78 height 20
click at [257, 140] on select "N/A $37 $38 $39 $40 $41 $42 $43 $44 $45 $46 $47 $48 $49 $50 $51 $52 $53 $54 $55…" at bounding box center [231, 150] width 78 height 20
select select "80"
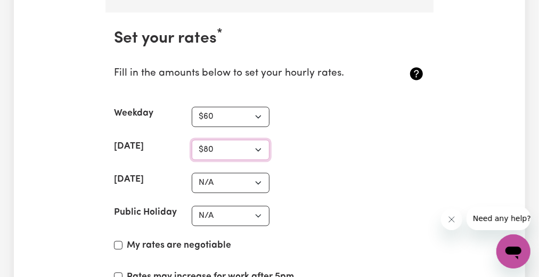
click at [192, 140] on select "N/A $37 $38 $39 $40 $41 $42 $43 $44 $45 $46 $47 $48 $49 $50 $51 $52 $53 $54 $55…" at bounding box center [231, 150] width 78 height 20
click at [257, 173] on select "N/A $37 $38 $39 $40 $41 $42 $43 $44 $45 $46 $47 $48 $49 $50 $51 $52 $53 $54 $55…" at bounding box center [231, 183] width 78 height 20
select select "80"
click at [192, 173] on select "N/A $37 $38 $39 $40 $41 $42 $43 $44 $45 $46 $47 $48 $49 $50 $51 $52 $53 $54 $55…" at bounding box center [231, 183] width 78 height 20
click at [257, 206] on select "N/A $37 $38 $39 $40 $41 $42 $43 $44 $45 $46 $47 $48 $49 $50 $51 $52 $53 $54 $55…" at bounding box center [231, 216] width 78 height 20
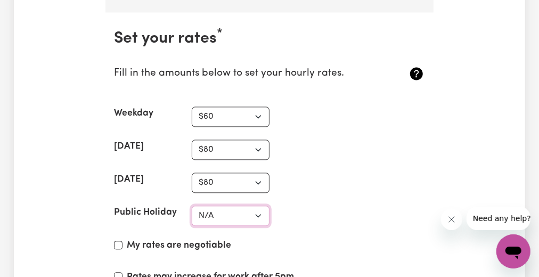
select select "120"
click at [192, 206] on select "N/A $37 $38 $39 $40 $41 $42 $43 $44 $45 $46 $47 $48 $49 $50 $51 $52 $53 $54 $55…" at bounding box center [231, 216] width 78 height 20
click at [326, 206] on div "Public Holiday N/A $37 $38 $39 $40 $41 $42 $43 $44 $45 $46 $47 $48 $49 $50 $51 …" at bounding box center [269, 216] width 311 height 20
click at [118, 241] on input "My rates are negotiable" at bounding box center [118, 245] width 9 height 9
checkbox input "true"
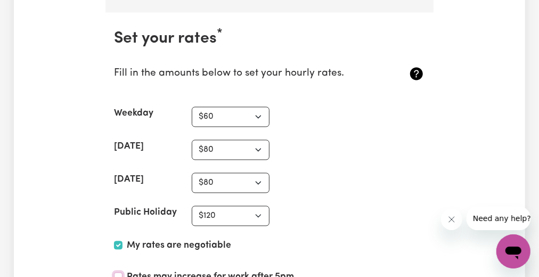
click at [119, 272] on input "Rates may increase for work after 5pm" at bounding box center [118, 276] width 9 height 9
checkbox input "true"
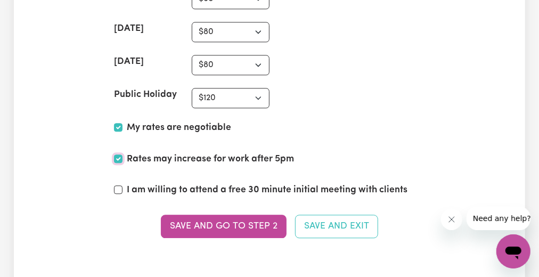
scroll to position [2891, 0]
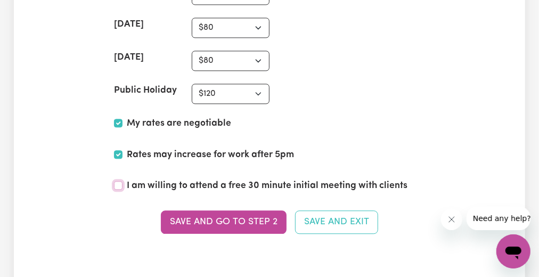
click at [117, 181] on input "I am willing to attend a free 30 minute initial meeting with clients" at bounding box center [118, 185] width 9 height 9
checkbox input "true"
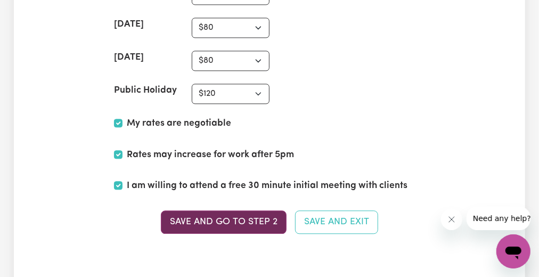
click at [207, 210] on button "Save and go to Step 2" at bounding box center [224, 221] width 126 height 23
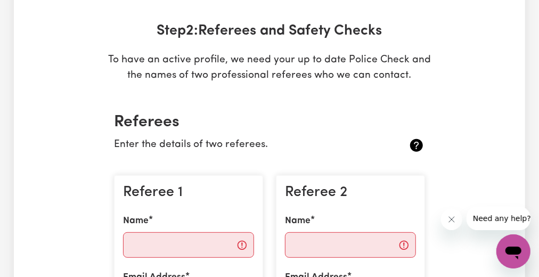
scroll to position [201, 0]
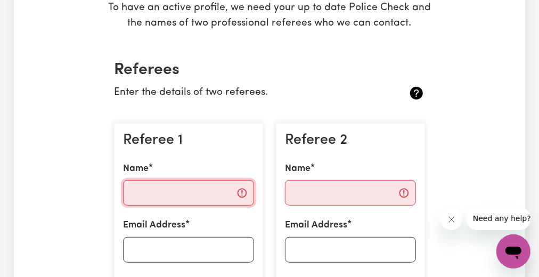
click at [135, 202] on input "Name" at bounding box center [188, 193] width 131 height 26
click at [132, 189] on input "Name" at bounding box center [188, 193] width 131 height 26
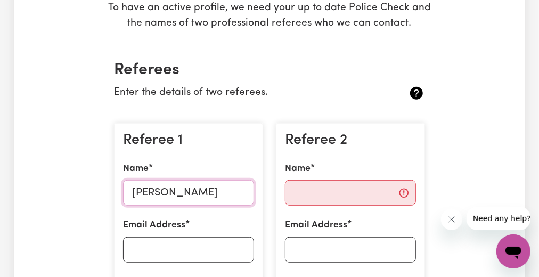
type input "Mrs Juan Qu"
click at [218, 15] on p "To have an active profile, we need your up to date Police Check and the names o…" at bounding box center [269, 16] width 328 height 31
click at [306, 191] on input "Name" at bounding box center [350, 193] width 131 height 26
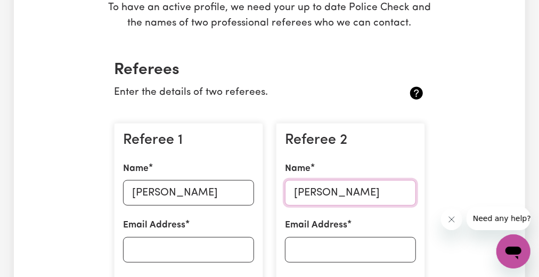
scroll to position [0, 4]
type input "Ms Charmaine Berkland"
click at [150, 246] on input "Email Address" at bounding box center [188, 250] width 131 height 26
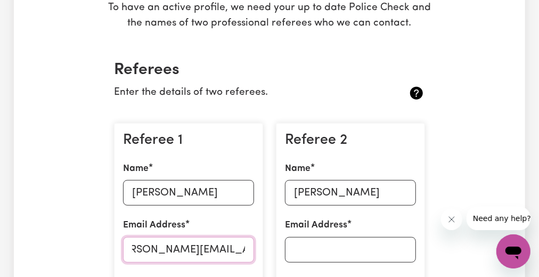
scroll to position [0, 23]
type input "juan.qu@poriruacity.govt.nz"
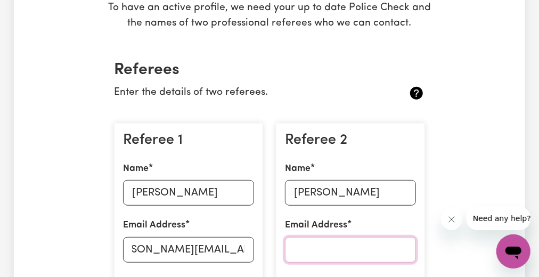
scroll to position [0, 0]
click at [305, 250] on input "Email Address" at bounding box center [350, 250] width 131 height 26
type input "charmaine.berland@poriruacity.govt.nz"
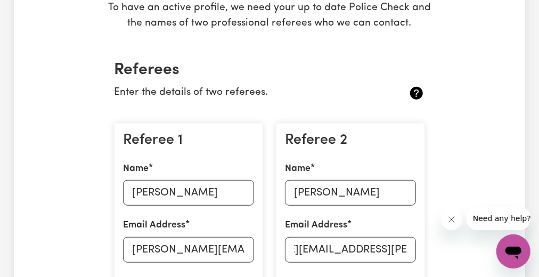
scroll to position [0, 0]
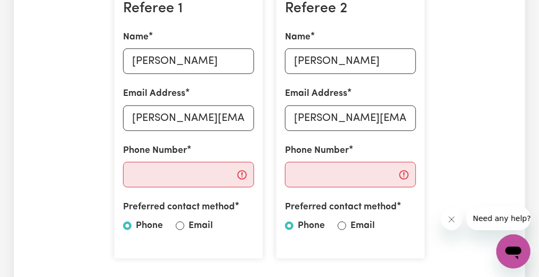
scroll to position [341, 0]
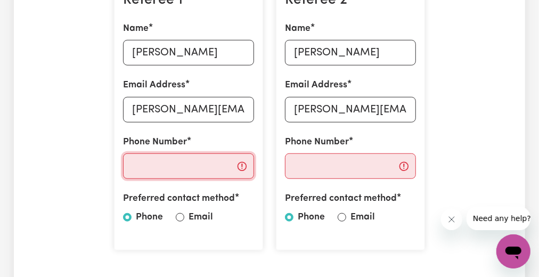
click at [167, 167] on input "Phone Number" at bounding box center [188, 166] width 131 height 26
click at [153, 163] on input "Phone Number" at bounding box center [188, 166] width 131 height 26
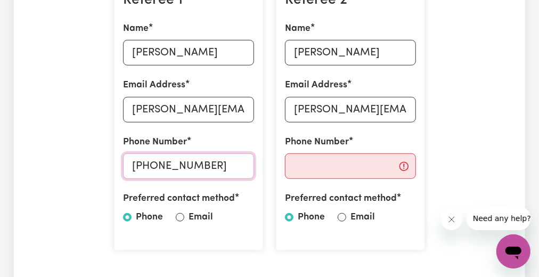
type input "+644 2373581"
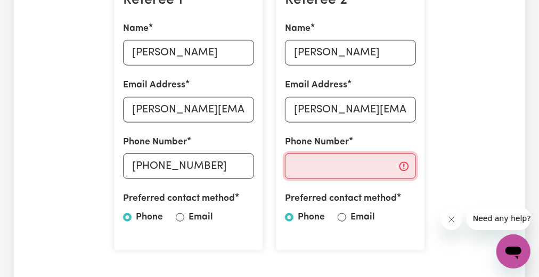
click at [304, 168] on input "Phone Number" at bounding box center [350, 166] width 131 height 26
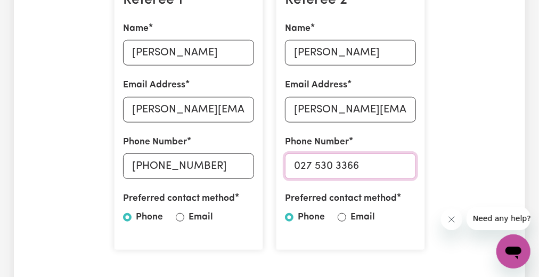
type input "027 530 3366"
click at [416, 137] on div "Referee 2 Name Ms Charmaine Berkland Email Address charmaine.berland@poriruacit…" at bounding box center [350, 116] width 149 height 267
click at [181, 217] on input "Email" at bounding box center [180, 217] width 9 height 9
radio input "true"
click at [343, 216] on input "Email" at bounding box center [342, 217] width 9 height 9
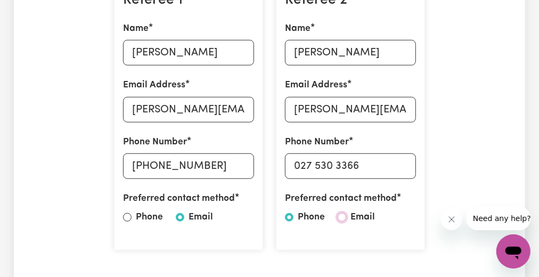
radio input "true"
click at [365, 109] on input "charmaine.berland@poriruacity.govt.nz" at bounding box center [350, 110] width 131 height 26
type input "charmaine.berkland@poriruacity.govt.nz"
click at [404, 133] on div "Referee 2 Name Ms Charmaine Berkland Email Address charmaine.berkland@poriruaci…" at bounding box center [350, 116] width 149 height 267
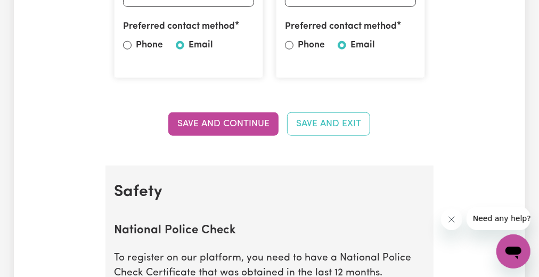
scroll to position [522, 0]
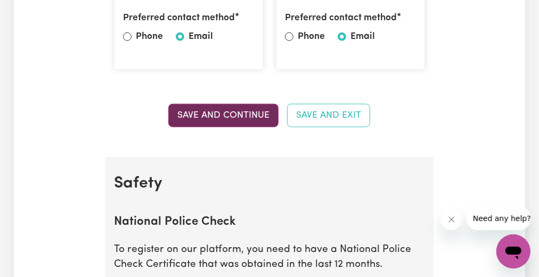
click at [232, 112] on button "Save and Continue" at bounding box center [223, 115] width 110 height 23
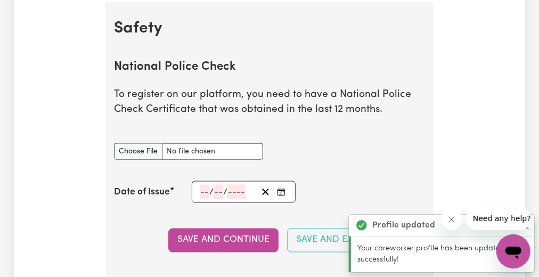
scroll to position [678, 0]
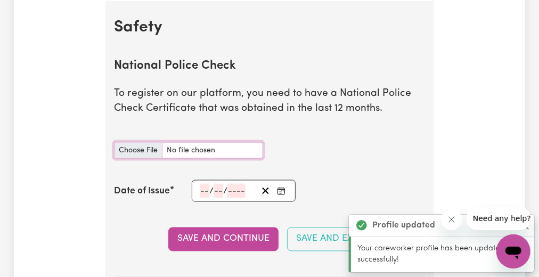
click at [146, 150] on input "National Police Check document" at bounding box center [188, 150] width 149 height 17
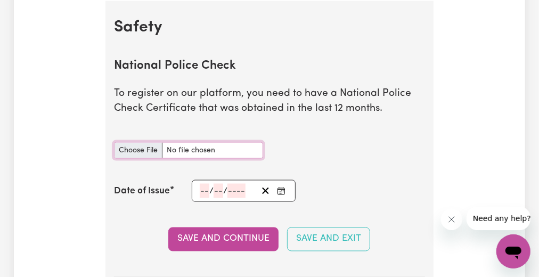
type input "C:\fakepath\Police check cert aug 2025.pdf"
click at [311, 141] on div "National Police Check document" at bounding box center [270, 150] width 324 height 42
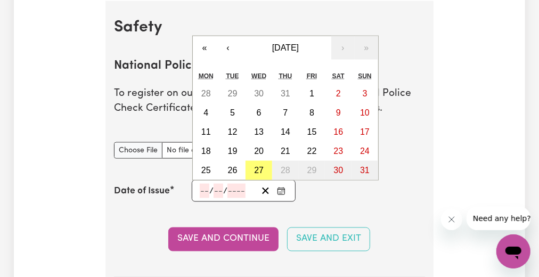
click at [201, 189] on input "number" at bounding box center [205, 191] width 10 height 14
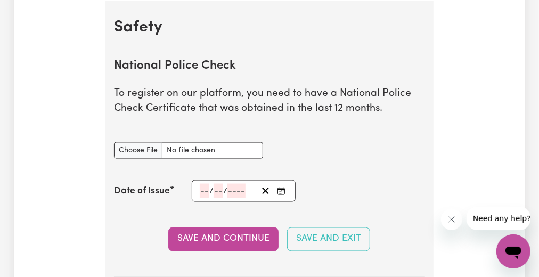
click at [419, 34] on h2 "Safety" at bounding box center [269, 27] width 311 height 19
click at [204, 191] on input "number" at bounding box center [205, 191] width 10 height 14
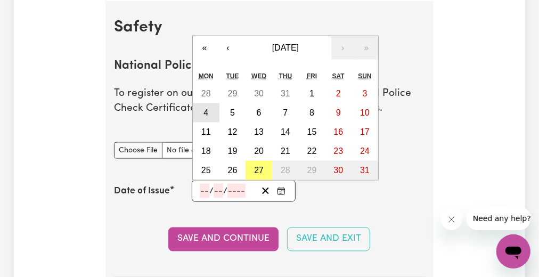
click at [207, 110] on abbr "4" at bounding box center [205, 112] width 5 height 9
type input "2025-08-04"
type input "4"
type input "8"
type input "2025"
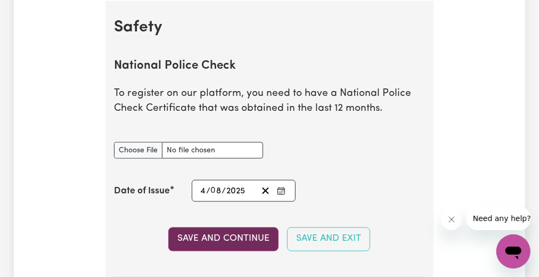
click at [240, 237] on button "Save and Continue" at bounding box center [223, 238] width 110 height 23
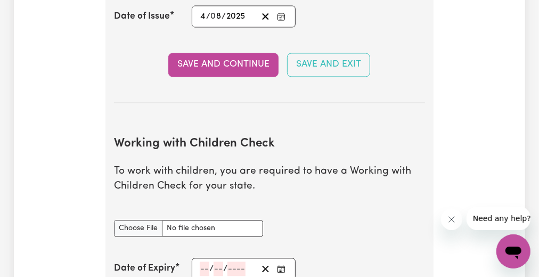
scroll to position [970, 0]
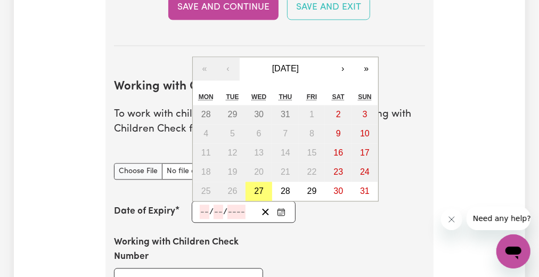
click at [204, 204] on input "number" at bounding box center [205, 211] width 10 height 14
click at [261, 186] on abbr "27" at bounding box center [259, 190] width 10 height 9
type input "2025-08-27"
type input "27"
type input "8"
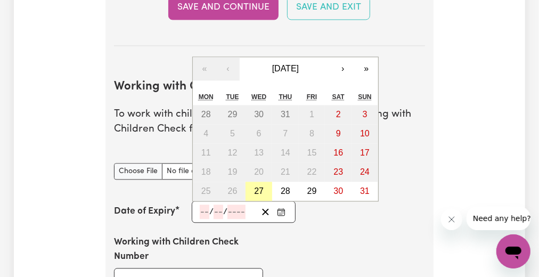
type input "2025"
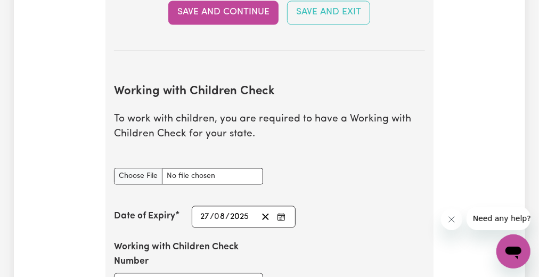
scroll to position [1021, 0]
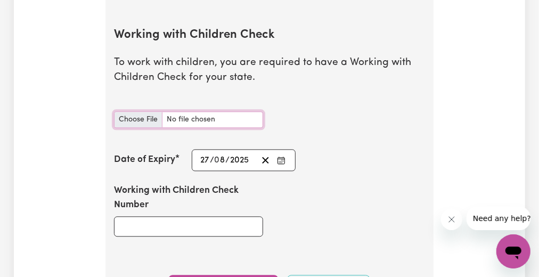
click at [153, 114] on input "Working with Children Check document" at bounding box center [188, 119] width 149 height 17
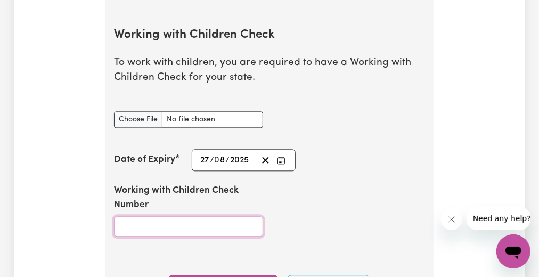
click at [126, 228] on input "Working with Children Check Number" at bounding box center [188, 226] width 149 height 20
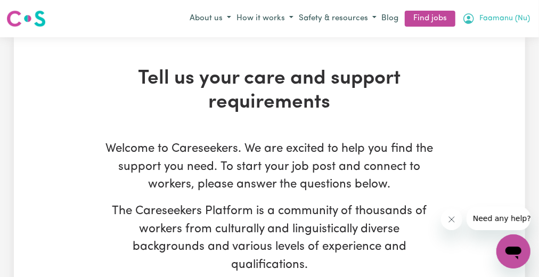
click at [468, 19] on icon "My Account" at bounding box center [468, 18] width 3 height 4
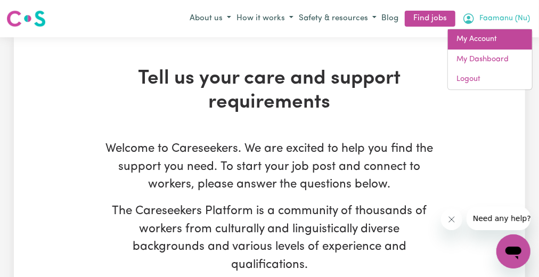
click at [465, 42] on link "My Account" at bounding box center [490, 39] width 84 height 20
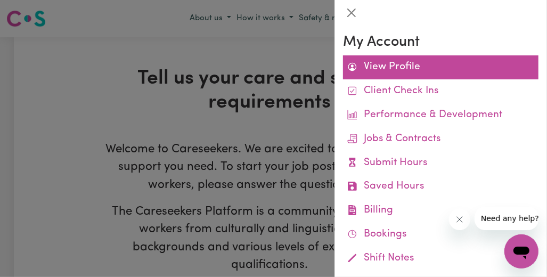
click at [396, 69] on link "View Profile" at bounding box center [440, 67] width 195 height 24
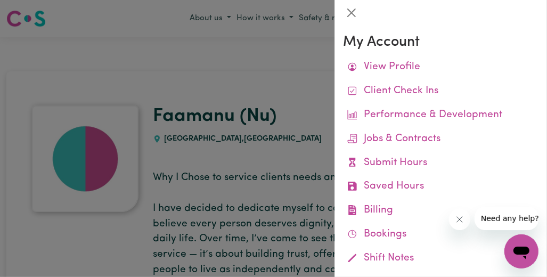
click at [296, 77] on div at bounding box center [273, 138] width 547 height 277
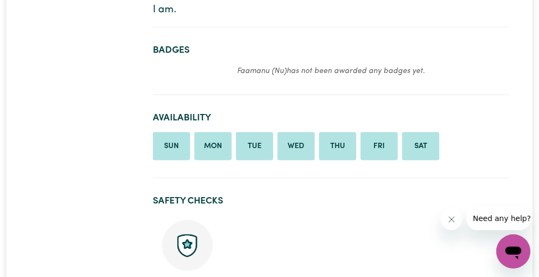
scroll to position [416, 0]
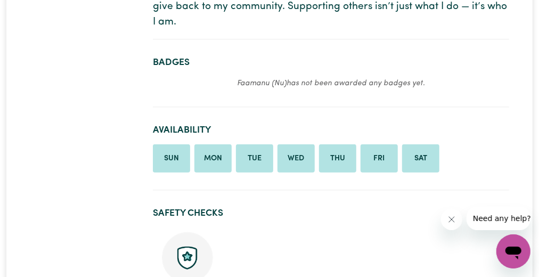
click at [198, 234] on img at bounding box center [187, 257] width 51 height 51
click at [177, 149] on li "Sun" at bounding box center [171, 158] width 37 height 29
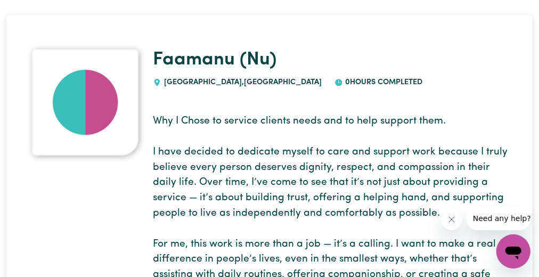
scroll to position [0, 0]
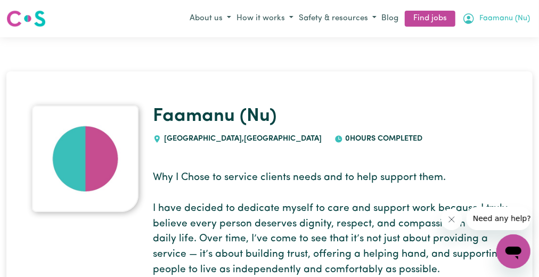
click at [479, 19] on button "Faamanu (Nu)" at bounding box center [496, 19] width 73 height 18
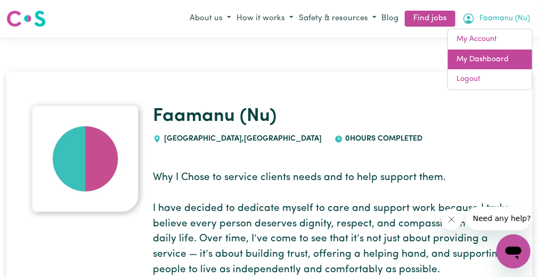
click at [472, 64] on link "My Dashboard" at bounding box center [490, 60] width 84 height 20
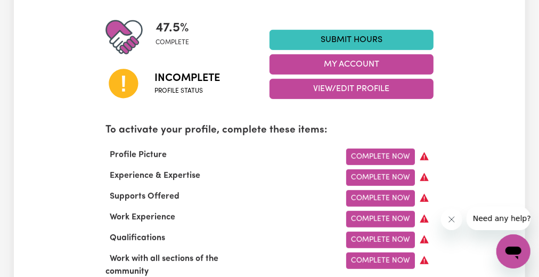
scroll to position [270, 0]
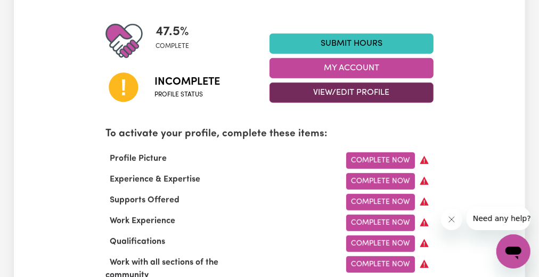
click at [381, 86] on button "View/Edit Profile" at bounding box center [351, 93] width 164 height 20
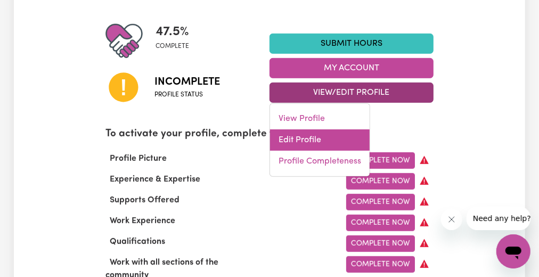
click at [315, 135] on link "Edit Profile" at bounding box center [320, 139] width 100 height 21
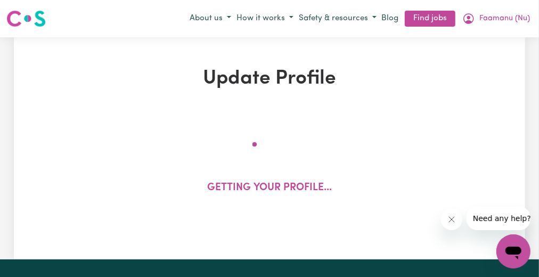
select select "[DEMOGRAPHIC_DATA]"
select select "Australian PR"
select select "Studying a healthcare related degree or qualification"
select select "60"
select select "80"
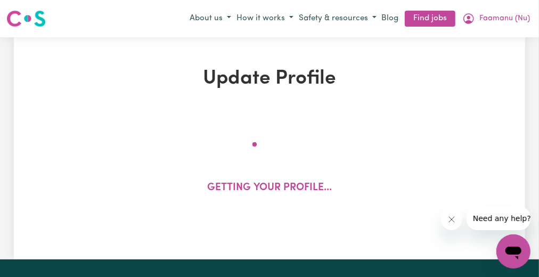
select select "80"
select select "120"
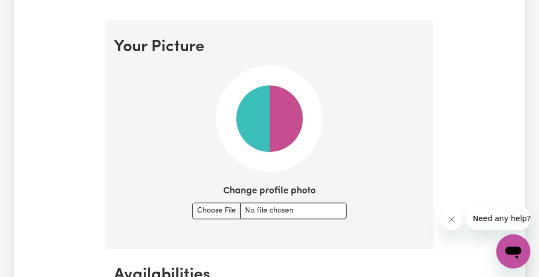
scroll to position [756, 0]
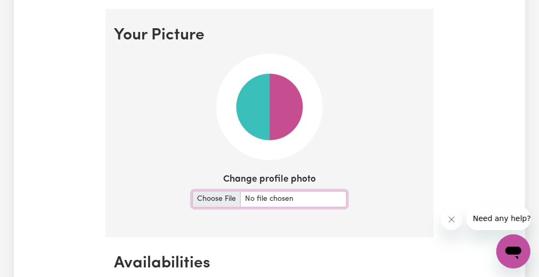
click at [215, 196] on input "Change profile photo" at bounding box center [269, 199] width 154 height 17
type input "C:\fakepath\NU ID PHOTO.png"
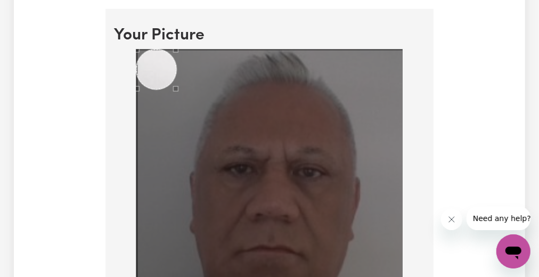
click at [137, 68] on div "Use the arrow keys to move the crop selection area" at bounding box center [156, 70] width 40 height 40
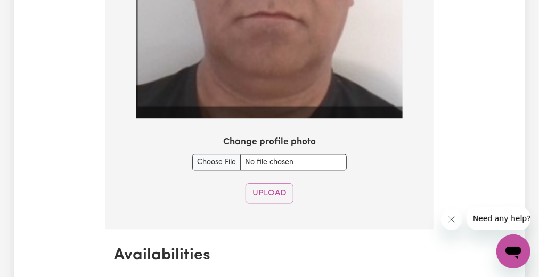
scroll to position [1014, 0]
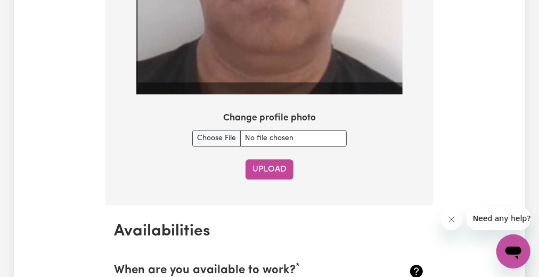
click at [265, 161] on button "Upload" at bounding box center [269, 169] width 48 height 20
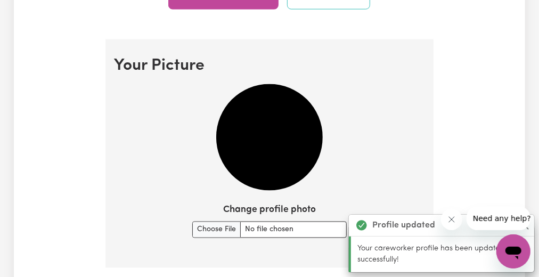
scroll to position [732, 0]
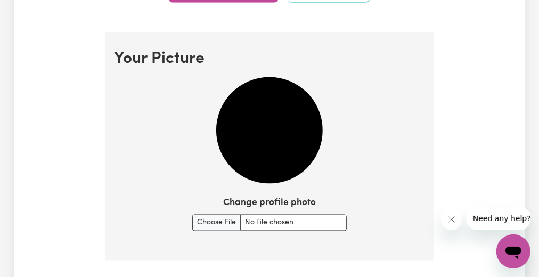
click at [248, 115] on img at bounding box center [269, 130] width 106 height 106
click at [216, 221] on input "Change profile photo" at bounding box center [269, 223] width 154 height 17
type input "C:\fakepath\Nu ID pic 1.jpg"
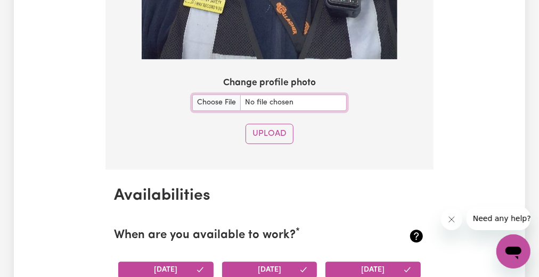
scroll to position [1037, 0]
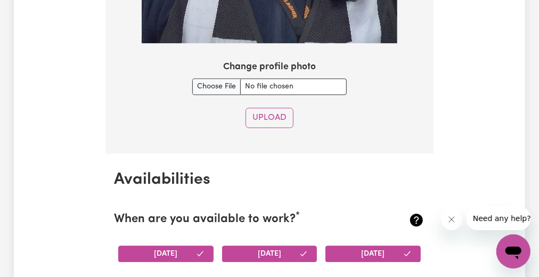
click at [222, 108] on div "Upload" at bounding box center [269, 118] width 311 height 20
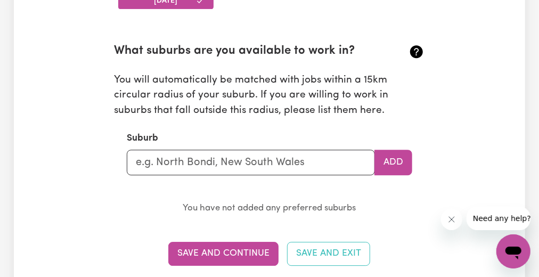
scroll to position [1353, 0]
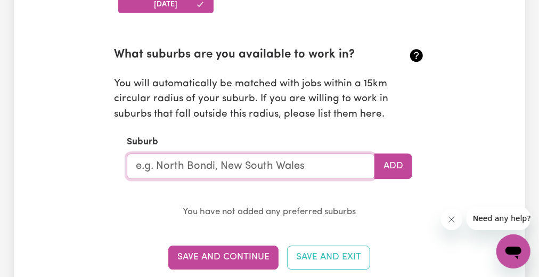
click at [303, 157] on input "text" at bounding box center [251, 166] width 248 height 26
drag, startPoint x: 193, startPoint y: 163, endPoint x: 220, endPoint y: 160, distance: 27.9
click at [220, 160] on input "Blacktown 2147" at bounding box center [251, 166] width 248 height 26
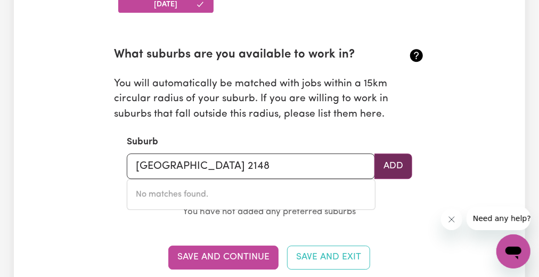
click at [396, 160] on button "Add" at bounding box center [393, 166] width 38 height 26
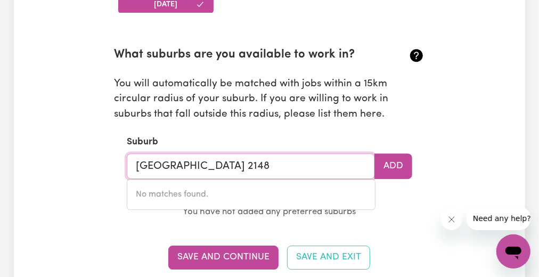
click at [192, 162] on input "[GEOGRAPHIC_DATA] 2148" at bounding box center [251, 166] width 248 height 26
click at [135, 163] on input "[GEOGRAPHIC_DATA] 2148" at bounding box center [251, 166] width 248 height 26
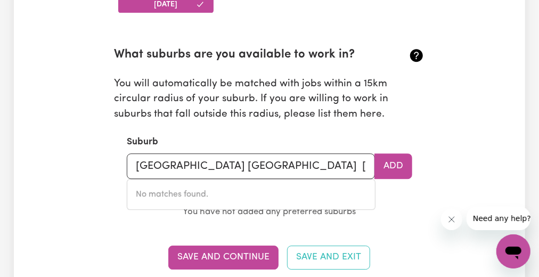
click at [391, 192] on section "What suburbs are you available to work in? You will automatically be matched wi…" at bounding box center [269, 125] width 311 height 191
click at [395, 161] on button "Add" at bounding box center [393, 166] width 38 height 26
click at [387, 164] on button "Add" at bounding box center [393, 166] width 38 height 26
click at [167, 168] on input "[GEOGRAPHIC_DATA] [GEOGRAPHIC_DATA] [GEOGRAPHIC_DATA] 2148" at bounding box center [251, 166] width 248 height 26
click at [157, 196] on div "No matches found." at bounding box center [251, 194] width 249 height 31
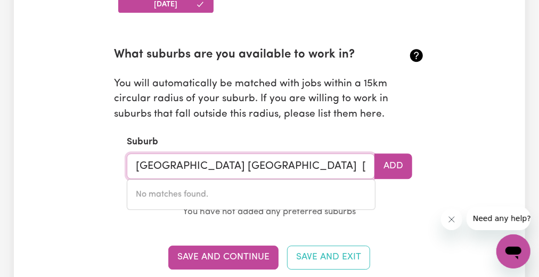
click at [191, 164] on input "[GEOGRAPHIC_DATA] [GEOGRAPHIC_DATA] [GEOGRAPHIC_DATA] 2148" at bounding box center [251, 166] width 248 height 26
drag, startPoint x: 138, startPoint y: 160, endPoint x: 362, endPoint y: 172, distance: 223.9
click at [362, 172] on input "[GEOGRAPHIC_DATA] [GEOGRAPHIC_DATA] [GEOGRAPHIC_DATA] 2148" at bounding box center [251, 166] width 248 height 26
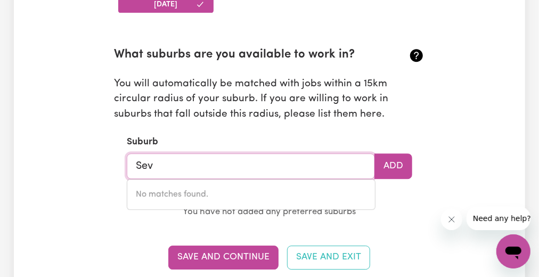
type input "Seve"
type input "[GEOGRAPHIC_DATA], [GEOGRAPHIC_DATA], 2147"
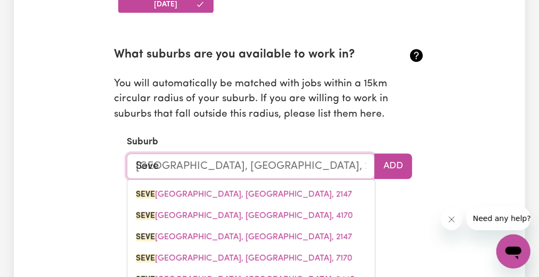
type input "Seven"
type input "[GEOGRAPHIC_DATA], [GEOGRAPHIC_DATA], 2147"
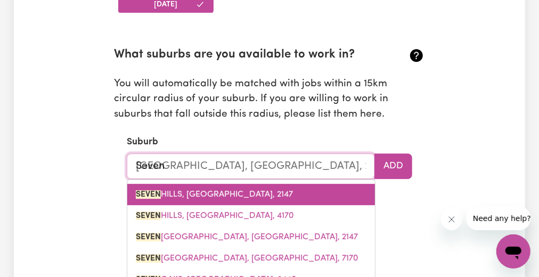
click at [308, 189] on link "[GEOGRAPHIC_DATA], [GEOGRAPHIC_DATA], 2147" at bounding box center [251, 194] width 248 height 21
type input "[GEOGRAPHIC_DATA], [GEOGRAPHIC_DATA], 2147"
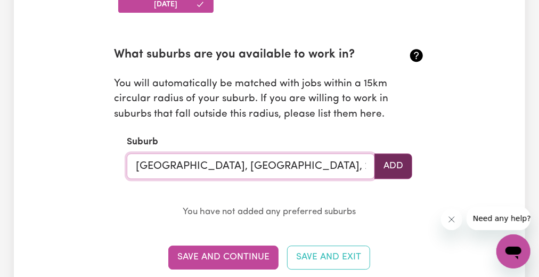
type input "[GEOGRAPHIC_DATA], [GEOGRAPHIC_DATA], 2147"
click at [393, 161] on button "Add" at bounding box center [393, 166] width 38 height 26
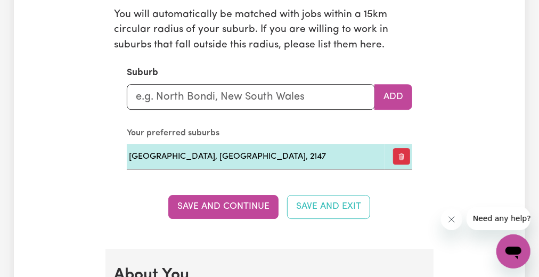
scroll to position [1438, 0]
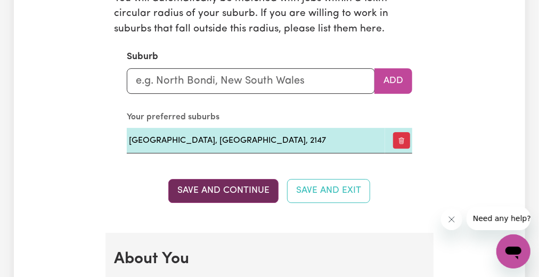
click at [217, 179] on button "Save and Continue" at bounding box center [223, 190] width 110 height 23
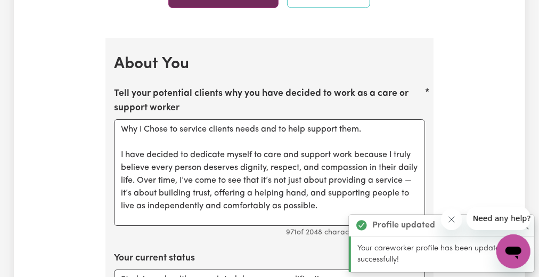
scroll to position [1666, 0]
